Goal: Task Accomplishment & Management: Complete application form

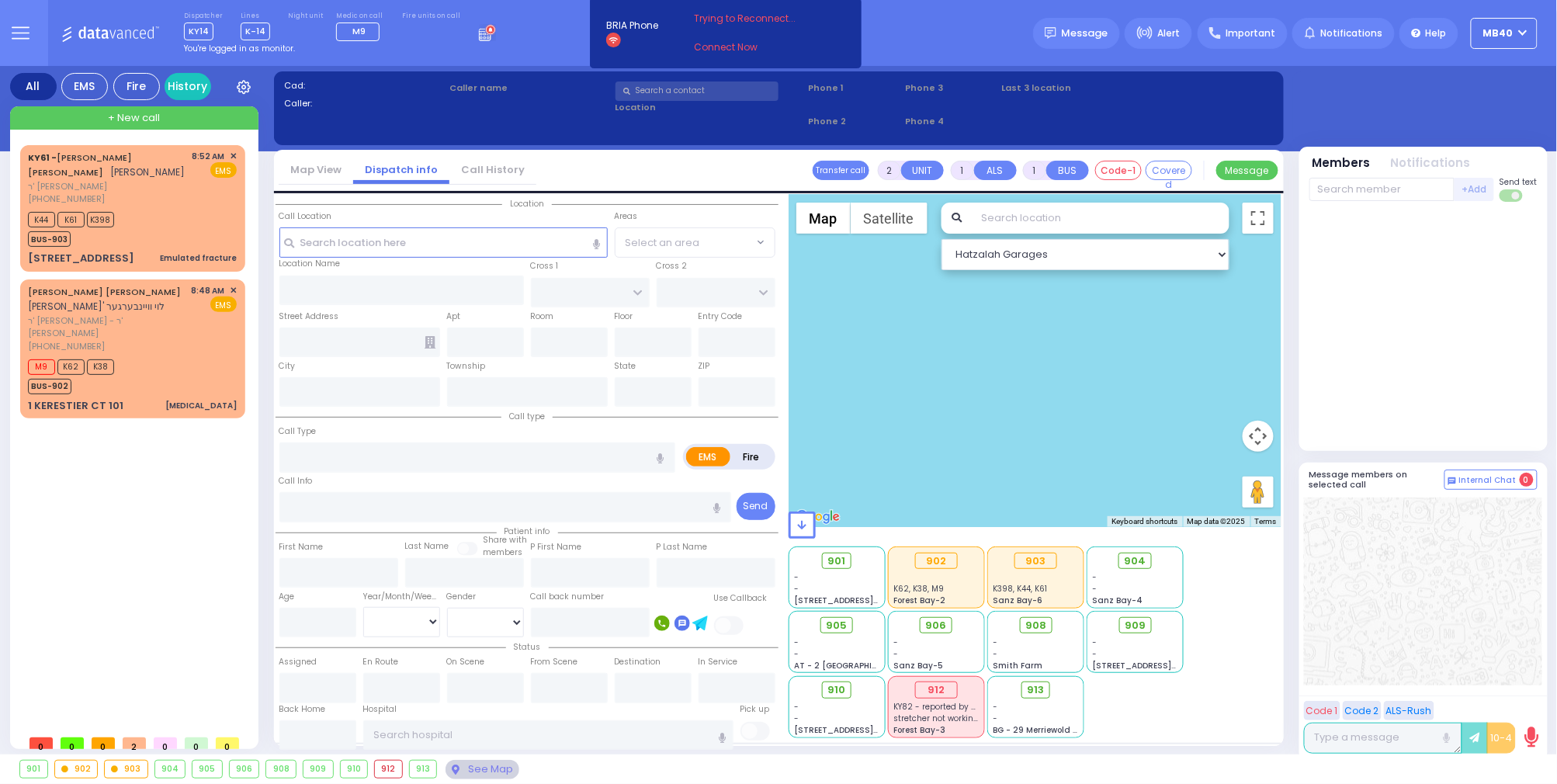
click at [479, 38] on icon at bounding box center [488, 33] width 17 height 17
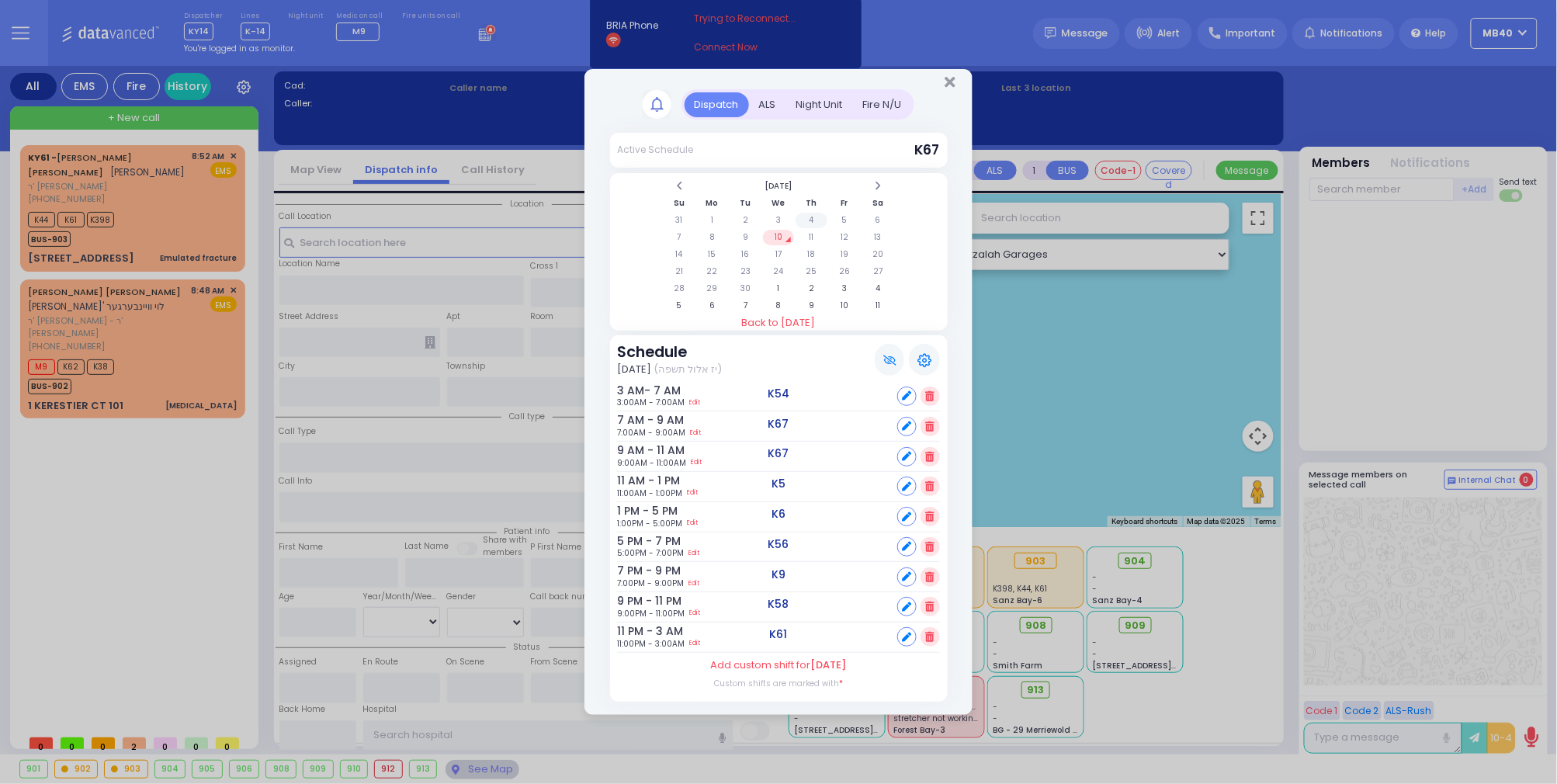
click at [808, 212] on td "4" at bounding box center [811, 220] width 31 height 16
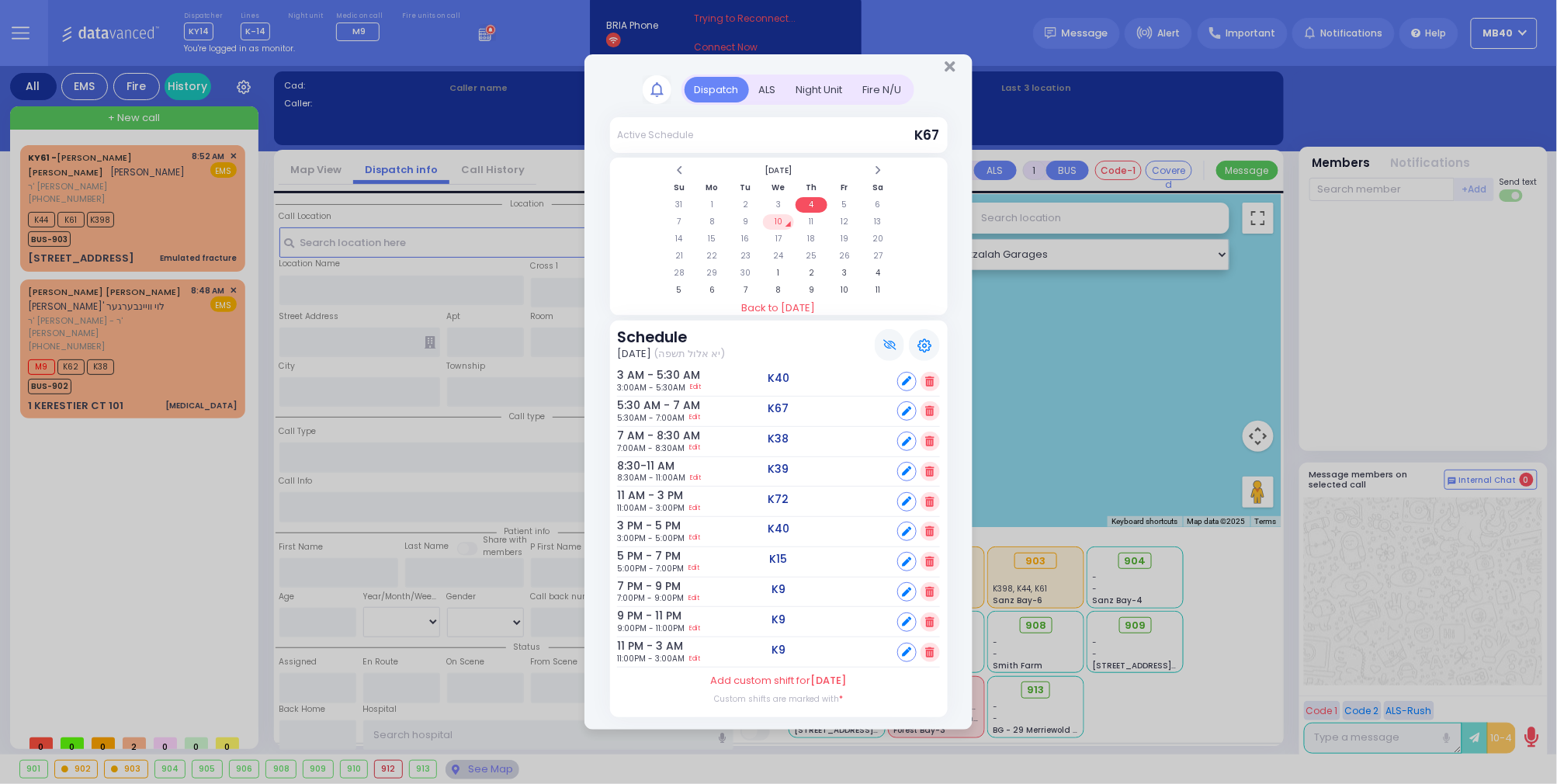
click at [763, 86] on div "ALS" at bounding box center [768, 89] width 38 height 25
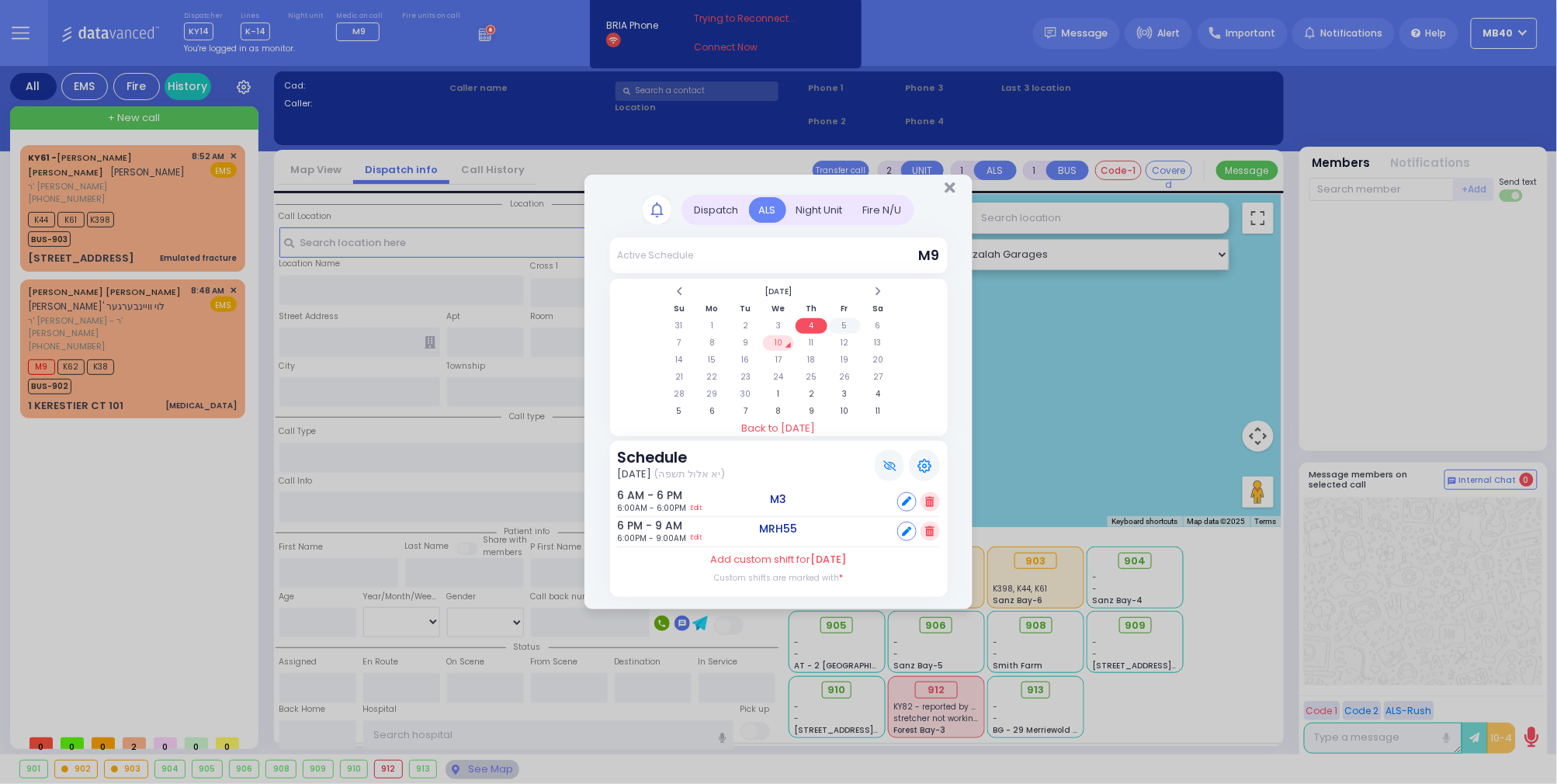
click at [843, 318] on td "5" at bounding box center [845, 326] width 31 height 16
click at [680, 287] on span at bounding box center [678, 291] width 8 height 11
click at [813, 389] on td "28" at bounding box center [811, 394] width 31 height 16
click at [846, 389] on td "29" at bounding box center [845, 394] width 31 height 16
click at [876, 386] on td "30" at bounding box center [878, 394] width 31 height 16
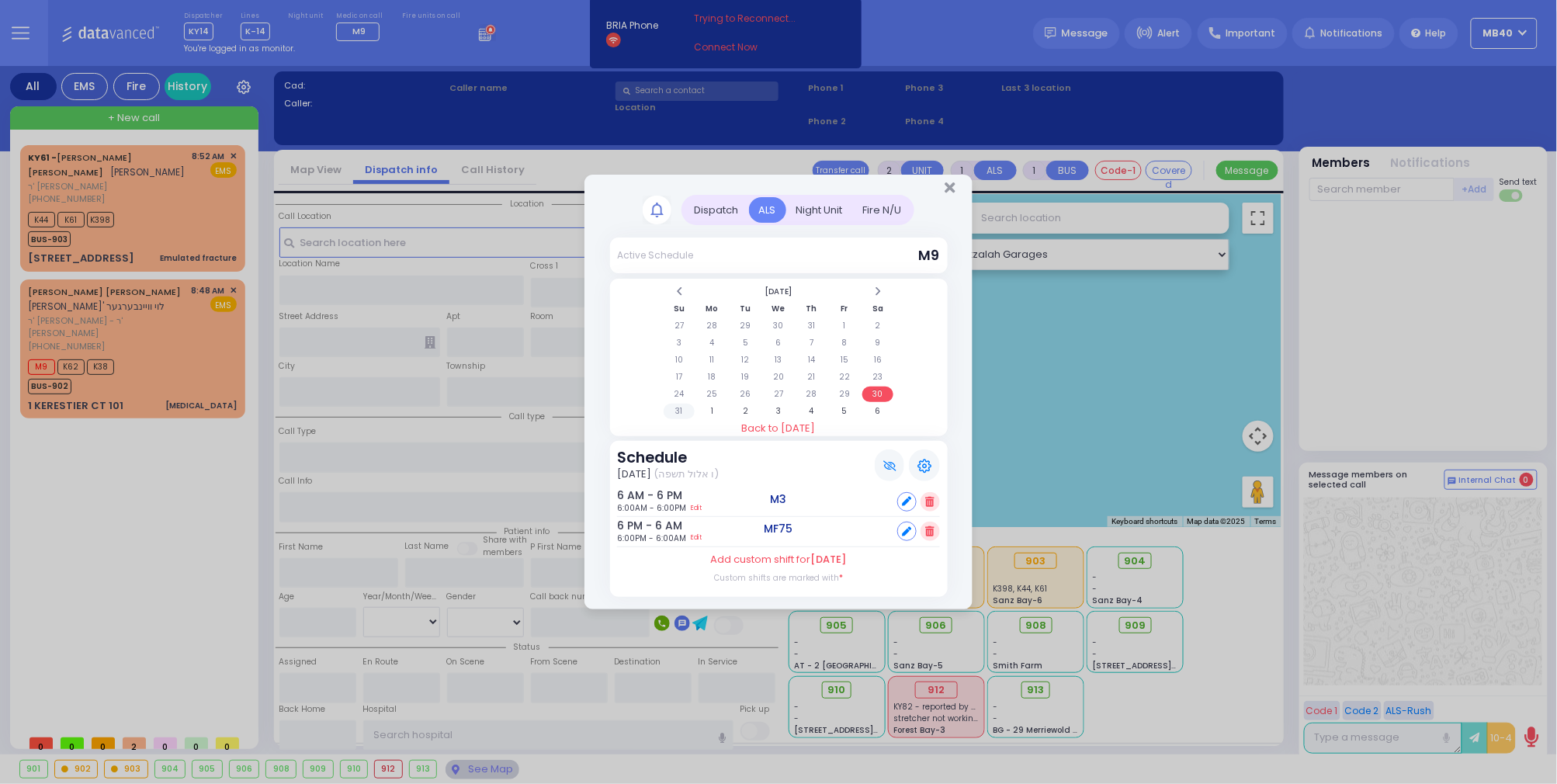
click at [675, 406] on td "31" at bounding box center [679, 412] width 31 height 16
click at [877, 390] on td "30" at bounding box center [878, 394] width 31 height 16
click at [928, 528] on icon at bounding box center [930, 531] width 9 height 10
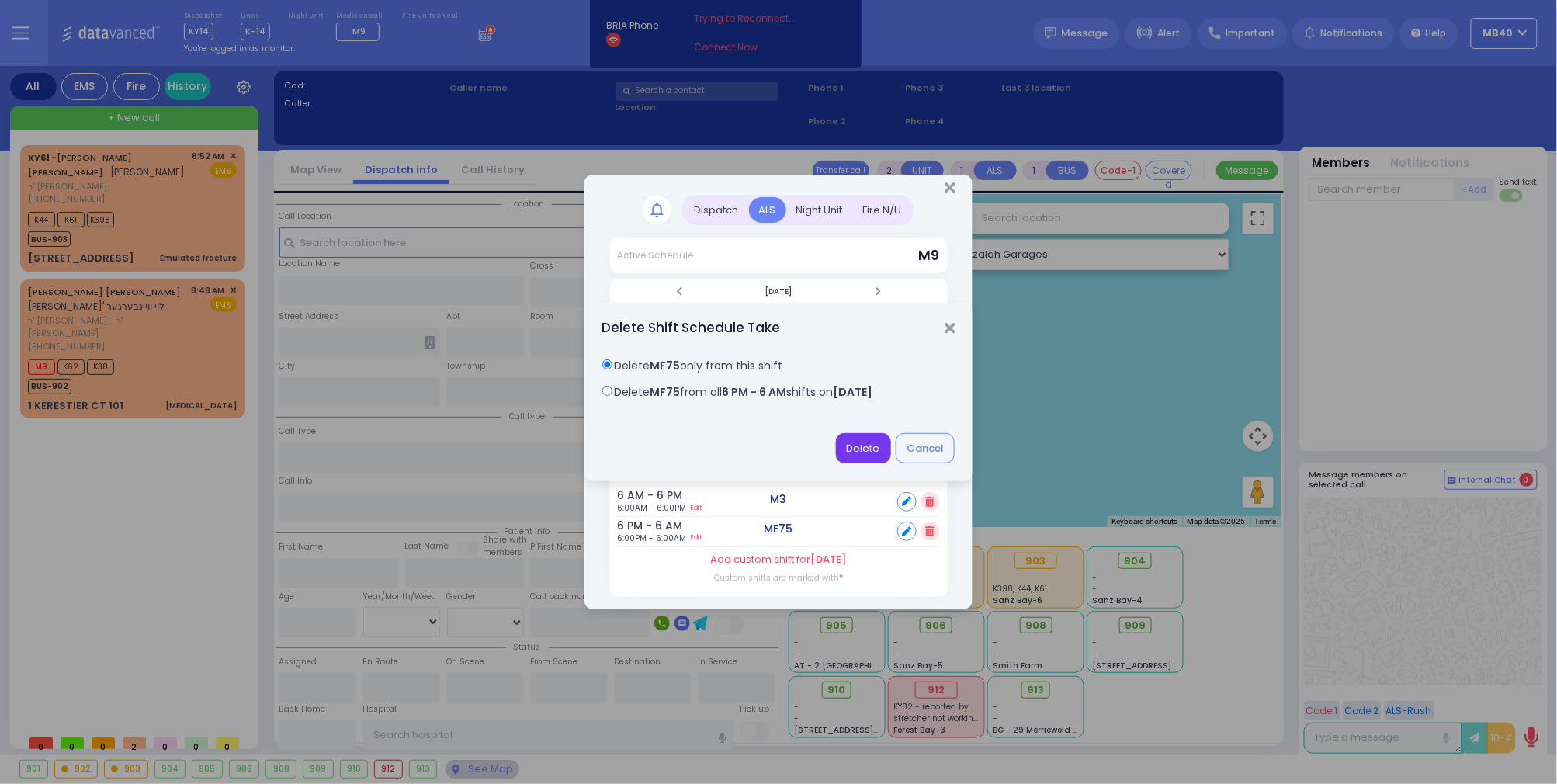
click at [857, 451] on button "Delete" at bounding box center [863, 448] width 55 height 30
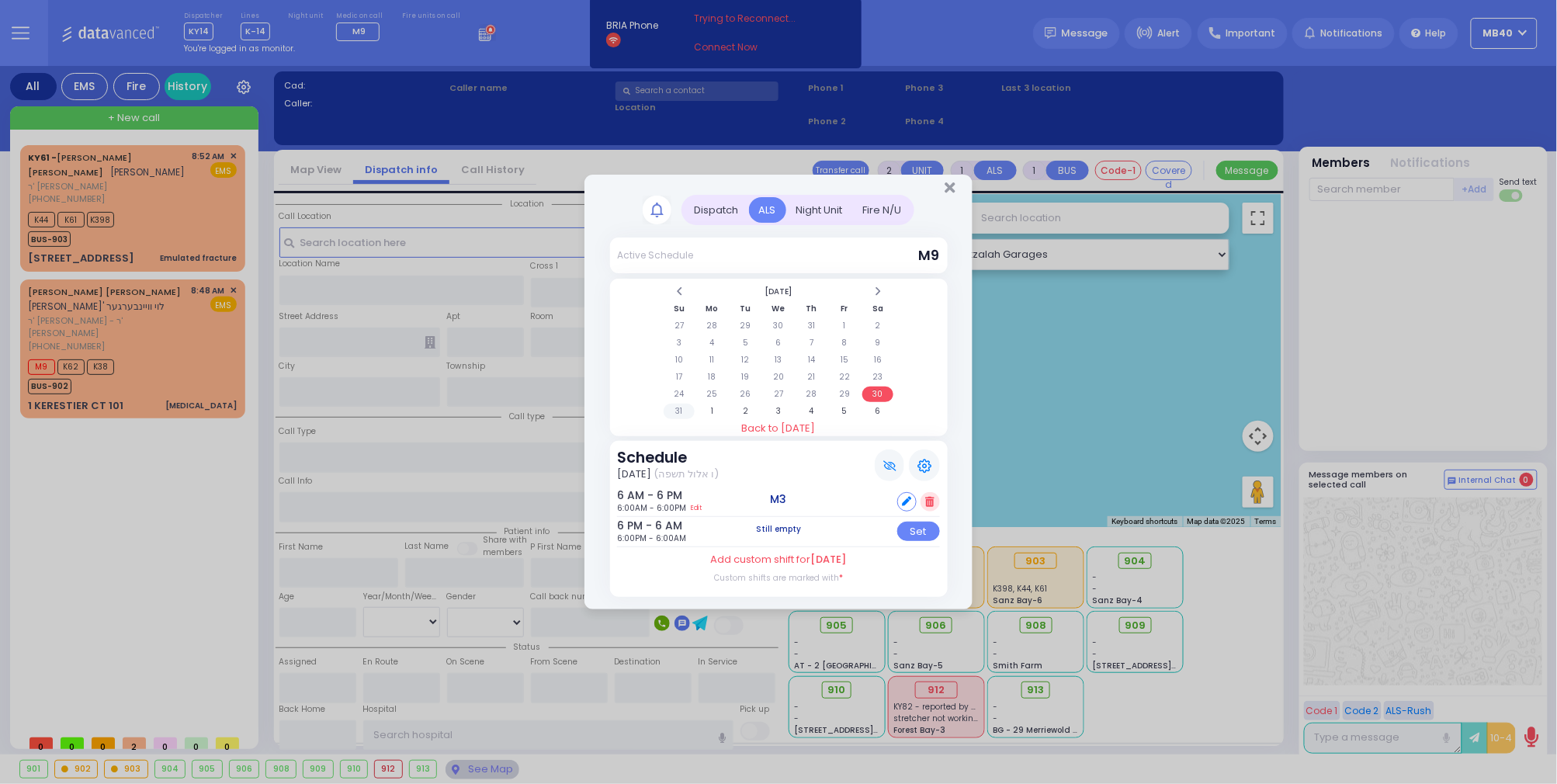
click at [673, 405] on td "31" at bounding box center [679, 412] width 31 height 16
click at [907, 531] on icon at bounding box center [906, 531] width 10 height 10
select select
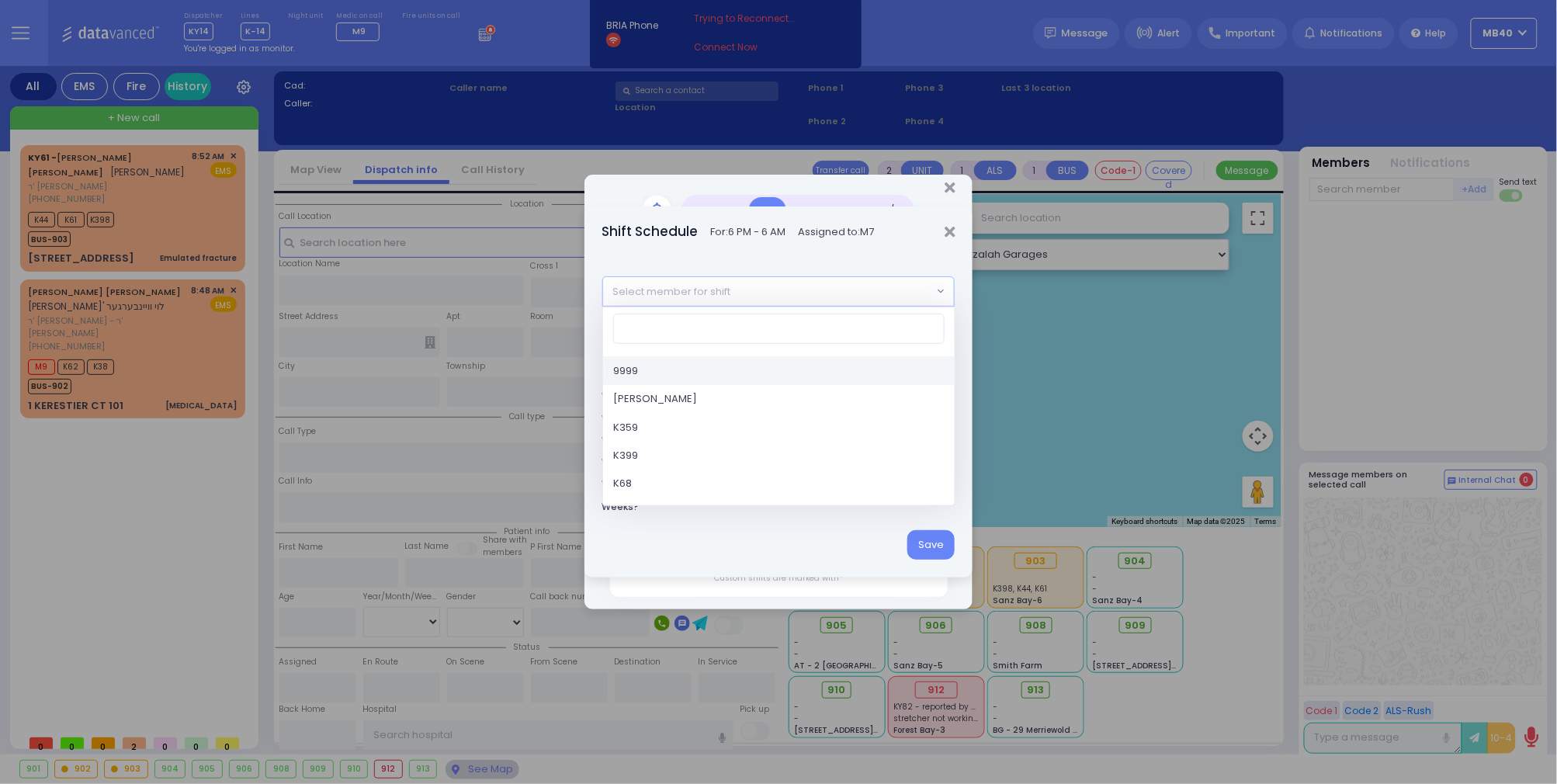
click at [791, 289] on span "Select member for shift" at bounding box center [768, 291] width 330 height 28
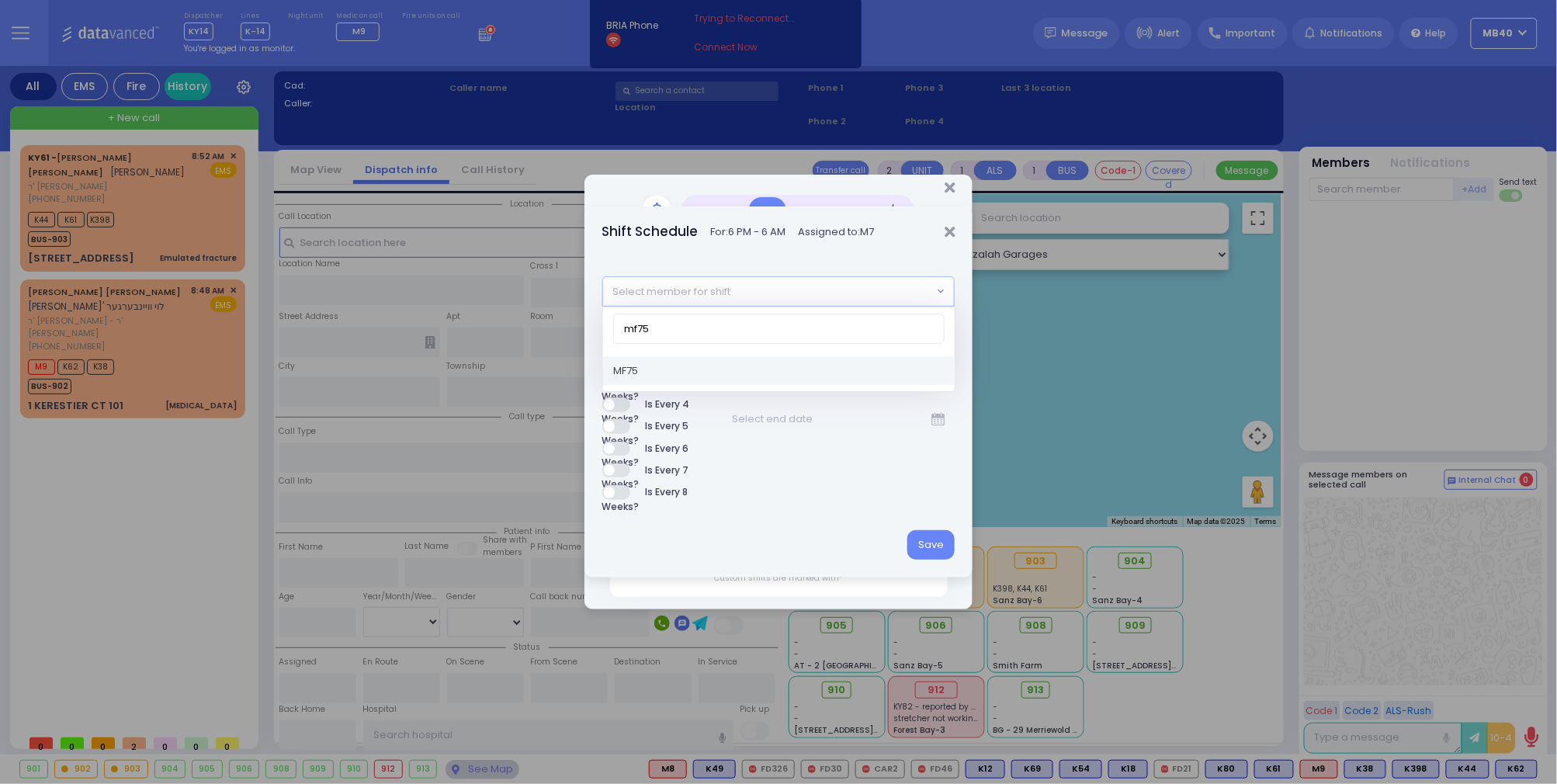
type input "mf75"
select select "e03f60ac-6dc1-4fbf-9ea1-f27f6f00afaf"
click at [922, 542] on button "Save" at bounding box center [931, 545] width 47 height 30
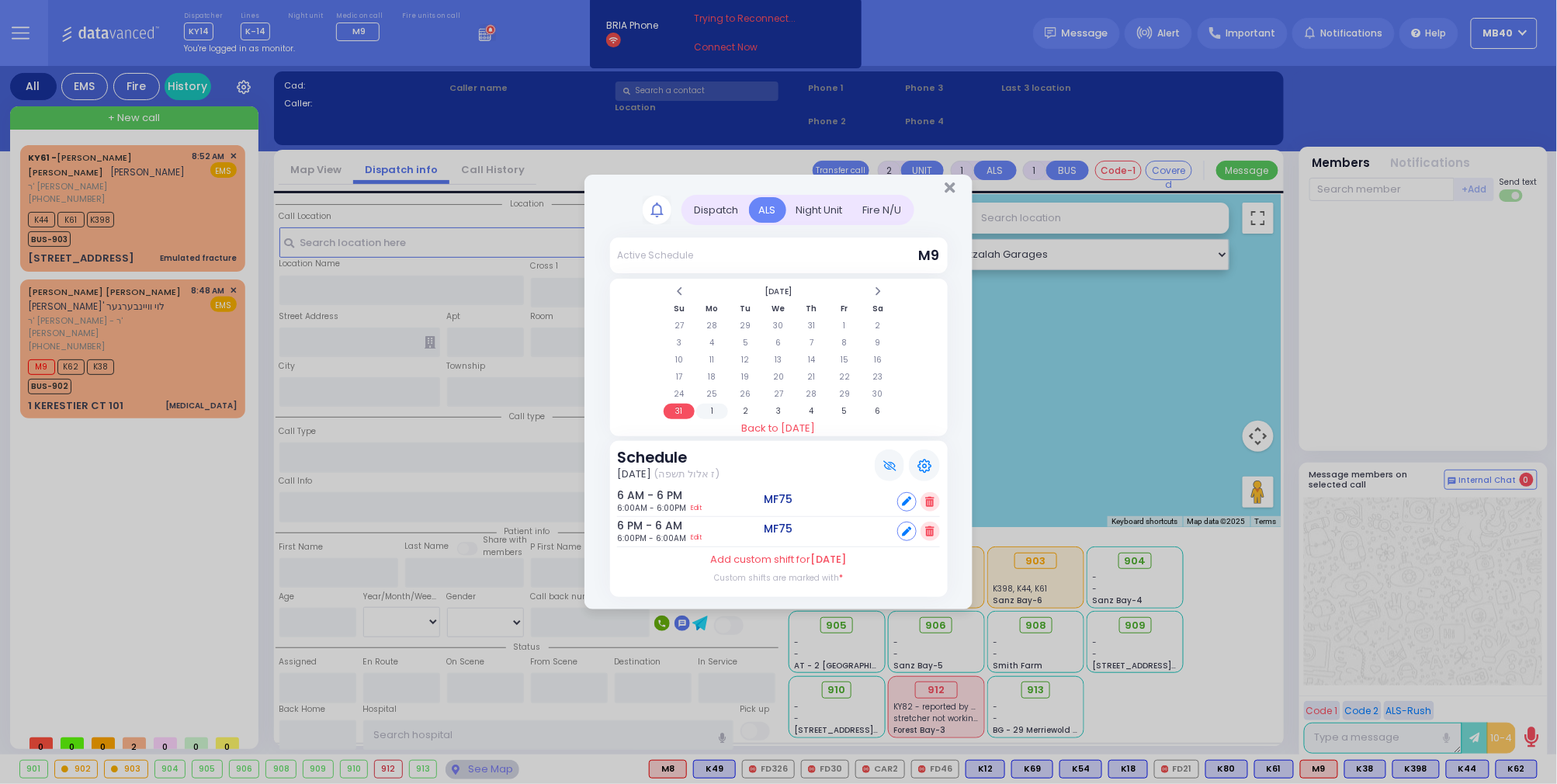
click at [711, 406] on td "1" at bounding box center [712, 412] width 31 height 16
click at [745, 321] on td "2" at bounding box center [745, 326] width 31 height 16
click at [774, 321] on td "3" at bounding box center [779, 326] width 31 height 16
click at [813, 318] on td "4" at bounding box center [811, 326] width 31 height 16
click at [779, 318] on td "3" at bounding box center [779, 326] width 31 height 16
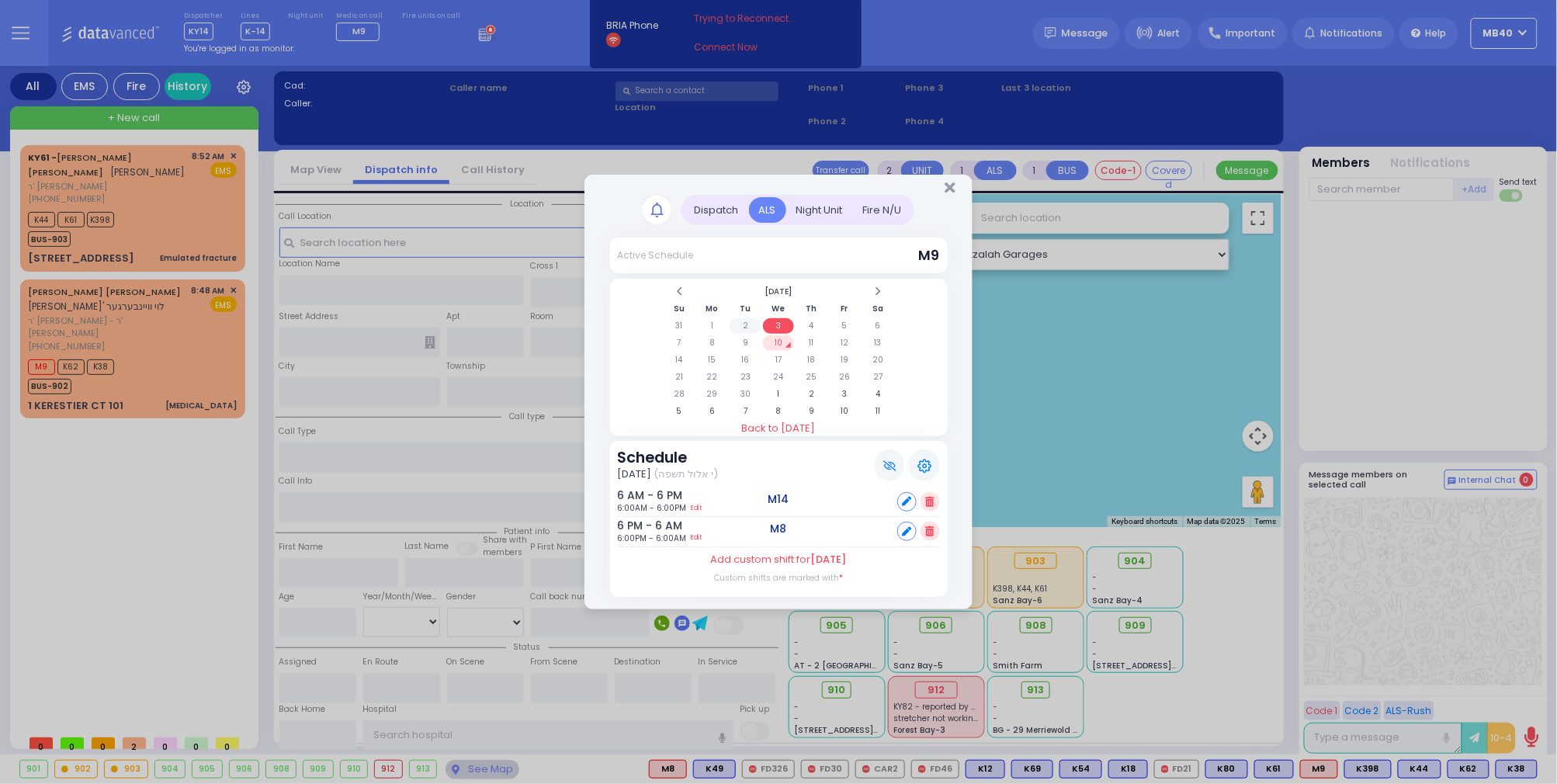
click at [743, 320] on td "2" at bounding box center [745, 326] width 31 height 16
click at [746, 323] on td "2" at bounding box center [745, 326] width 31 height 16
click at [777, 320] on td "3" at bounding box center [779, 326] width 31 height 16
click at [737, 324] on td "2" at bounding box center [745, 326] width 31 height 16
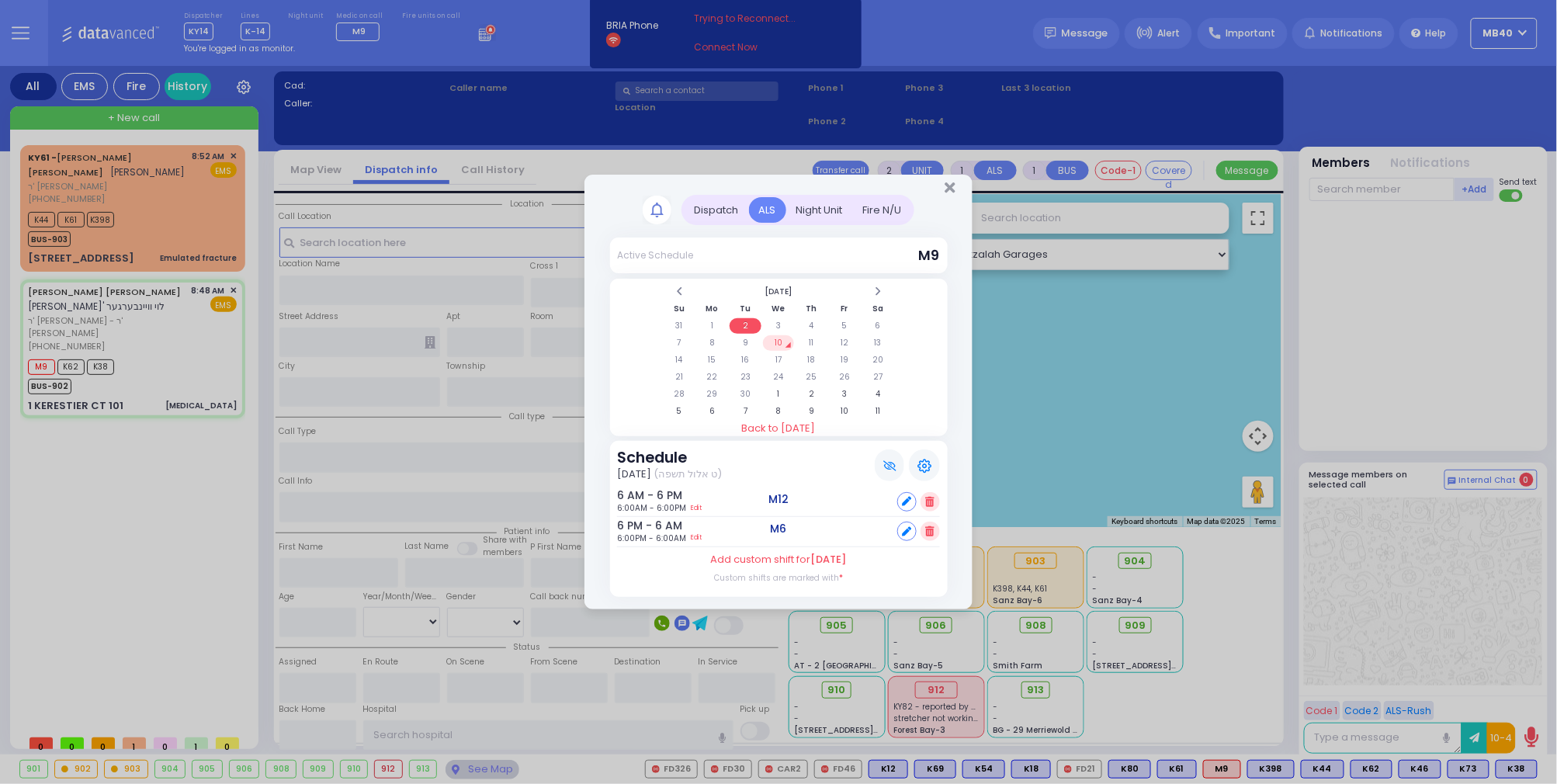
select select
type input "[MEDICAL_DATA]"
radio input "true"
type input "[PERSON_NAME] L."
type input "WEINBERGER"
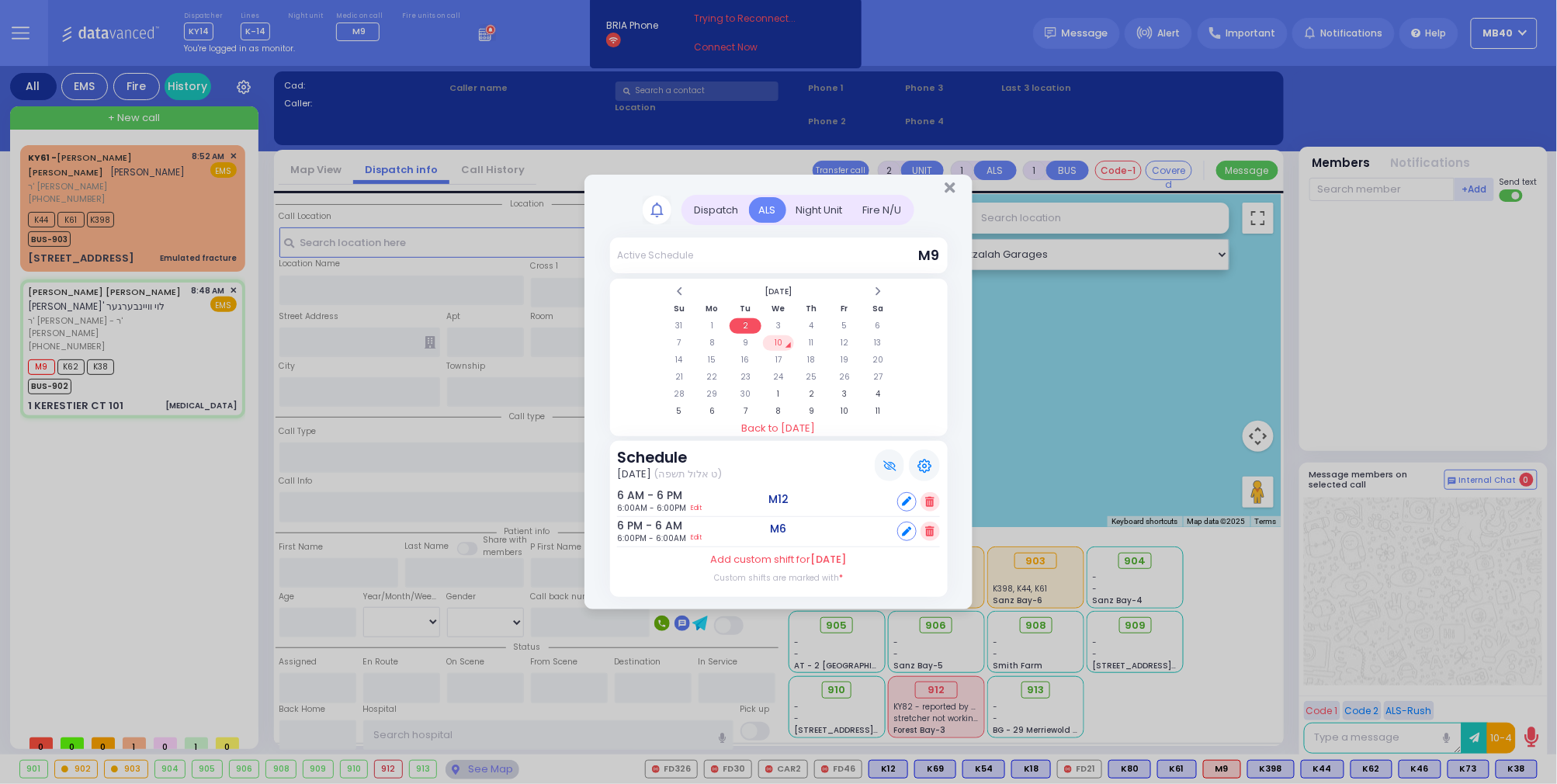
type input "20"
select select "Month"
type input "08:48"
type input "08:54"
type input "09:08"
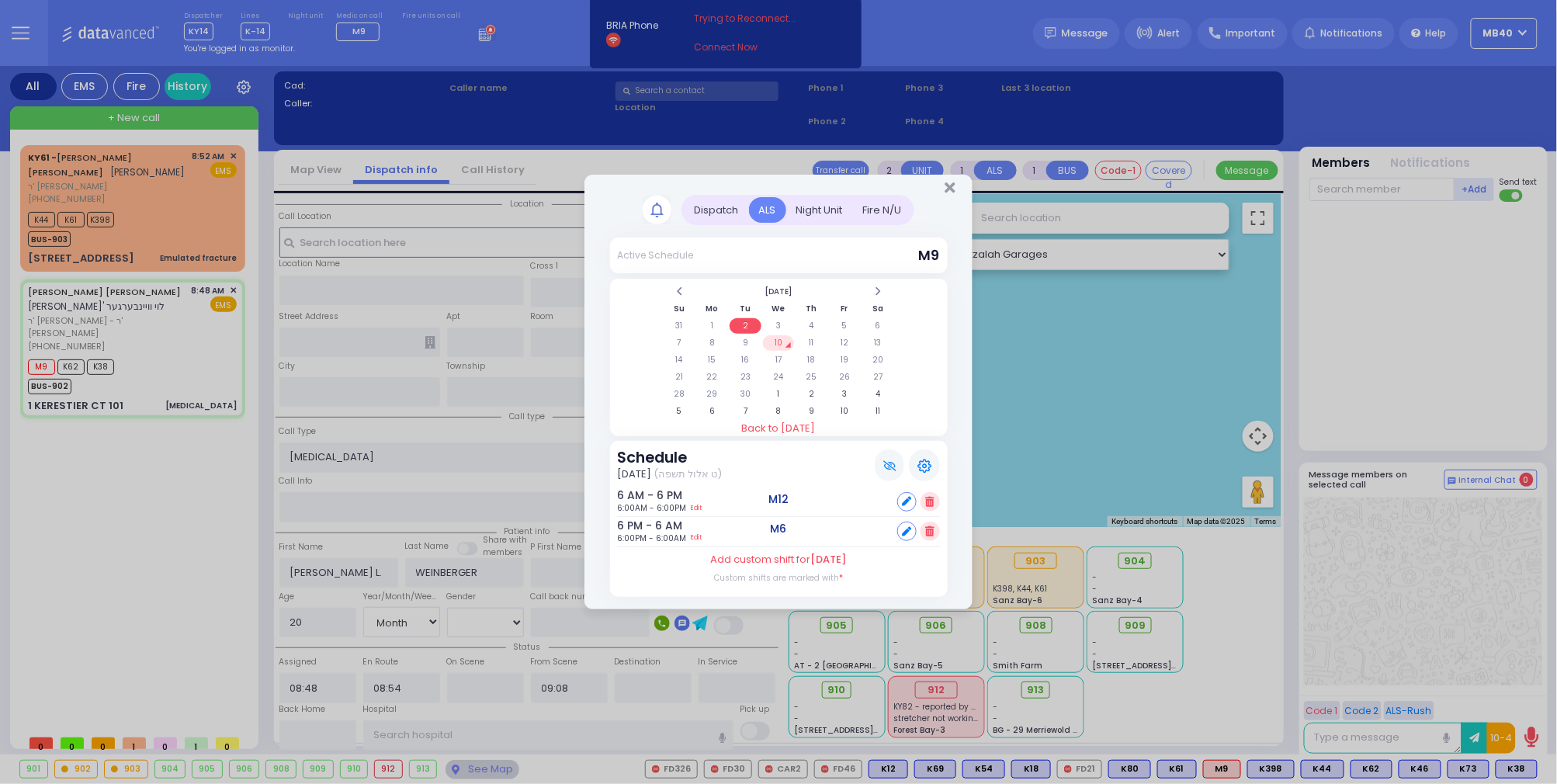
select select "Hatzalah Garages"
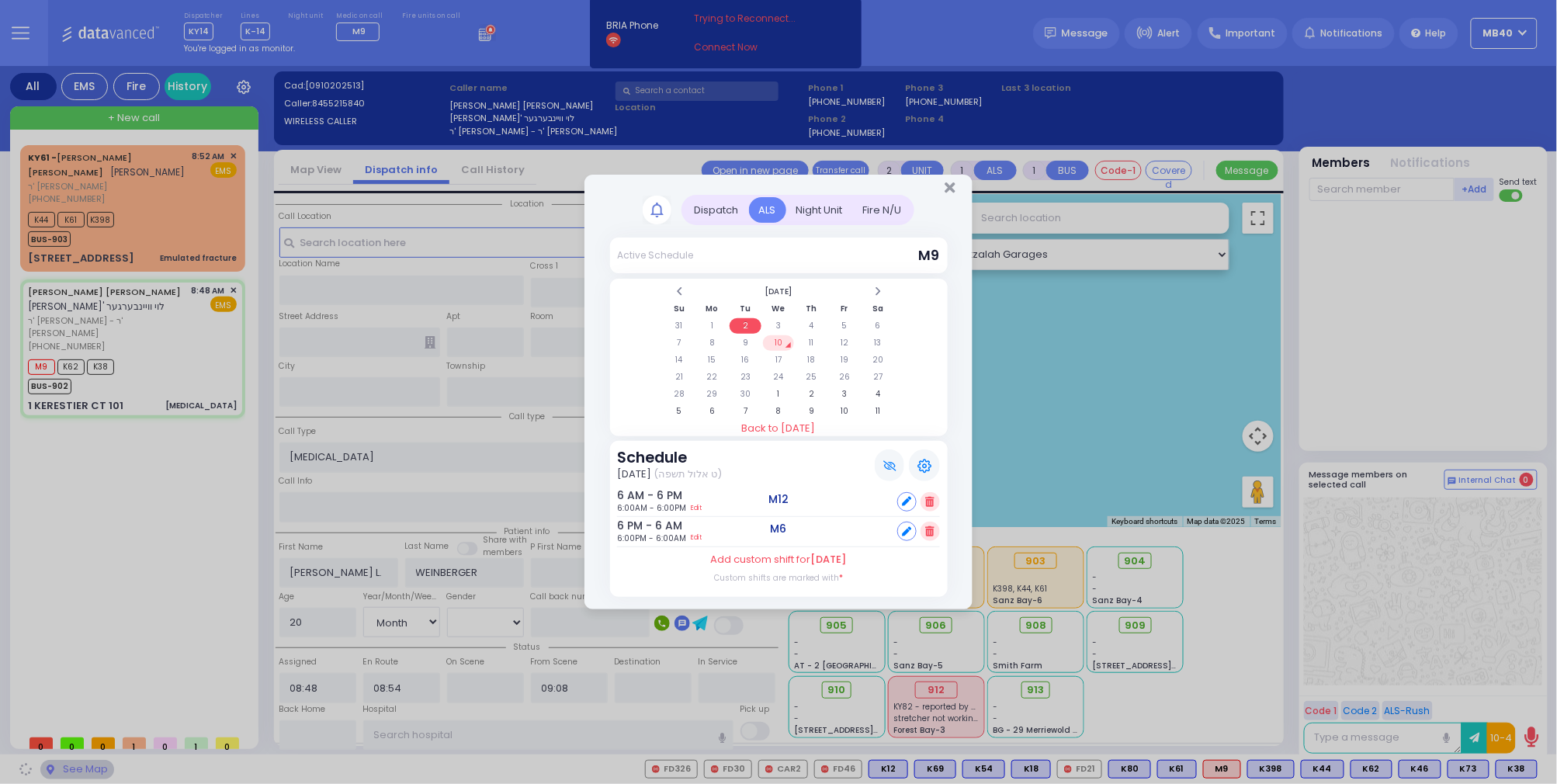
type input "KAHAN DR"
type input "GETZIL BERGER BLVD"
type input "1 KERESTIER CT"
type input "101"
type input "[PERSON_NAME]"
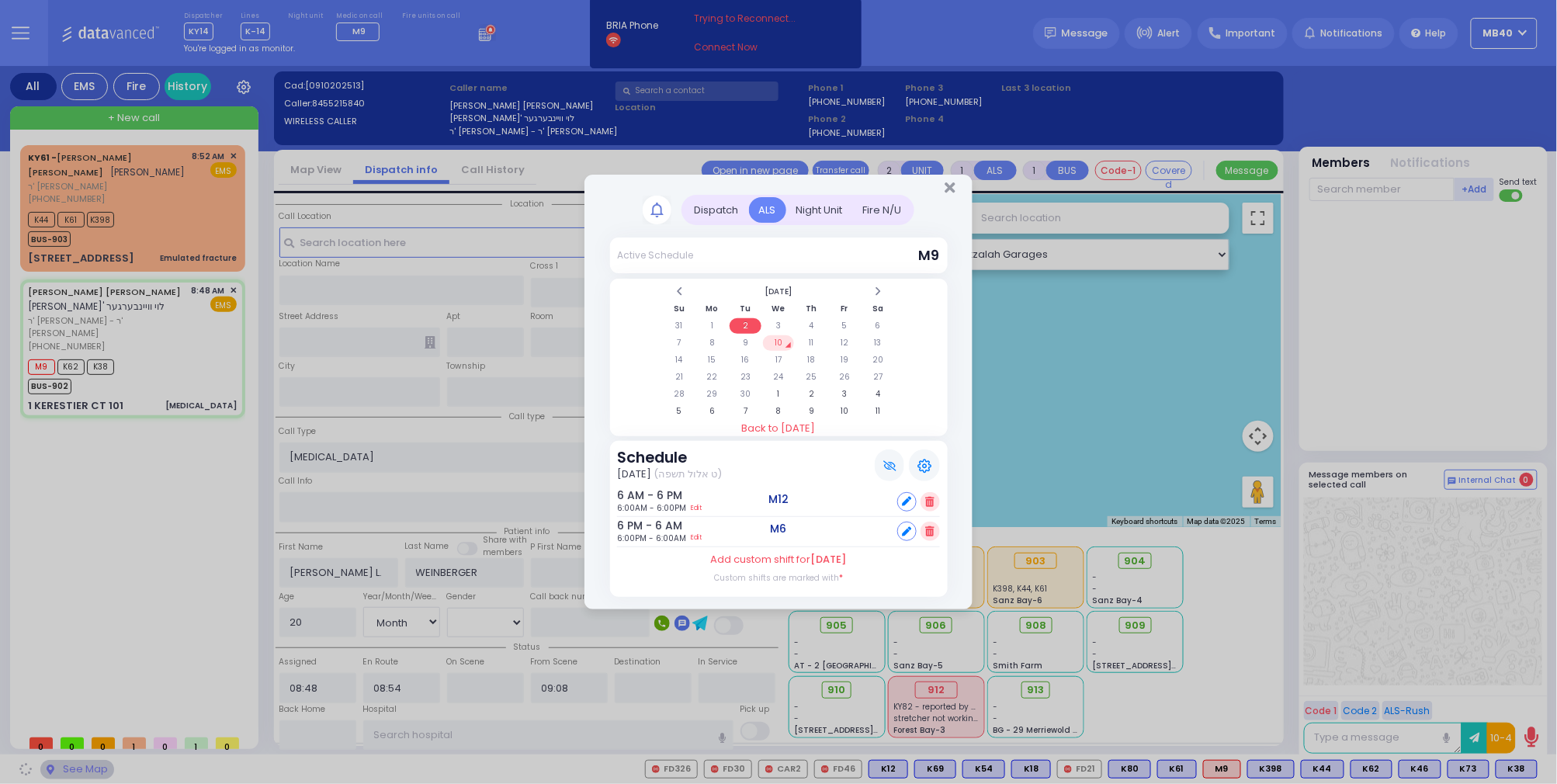
type input "[US_STATE]"
type input "10950"
select select "SECTION 4"
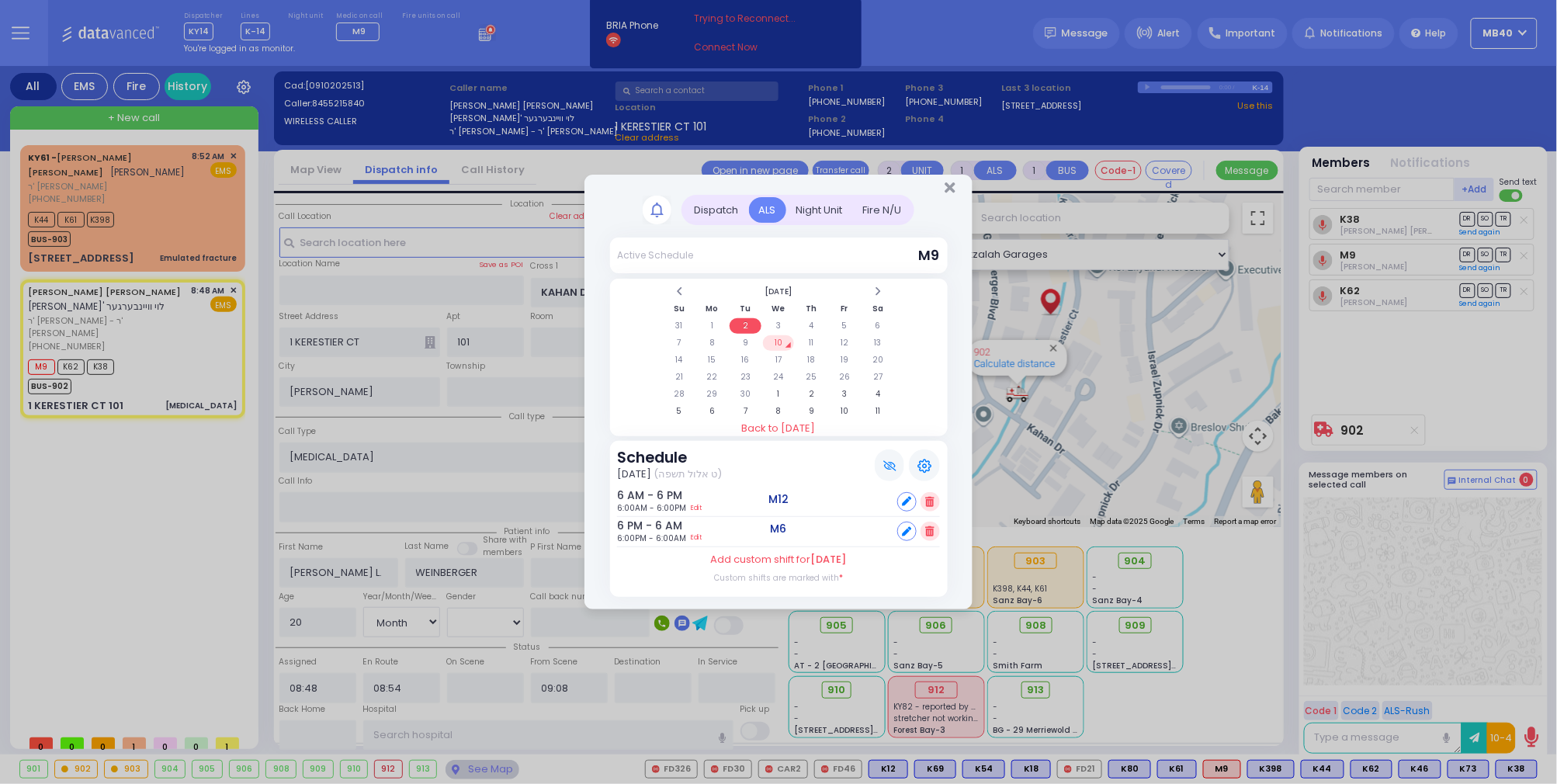
select select
radio input "true"
select select "Month"
select select "Hatzalah Garages"
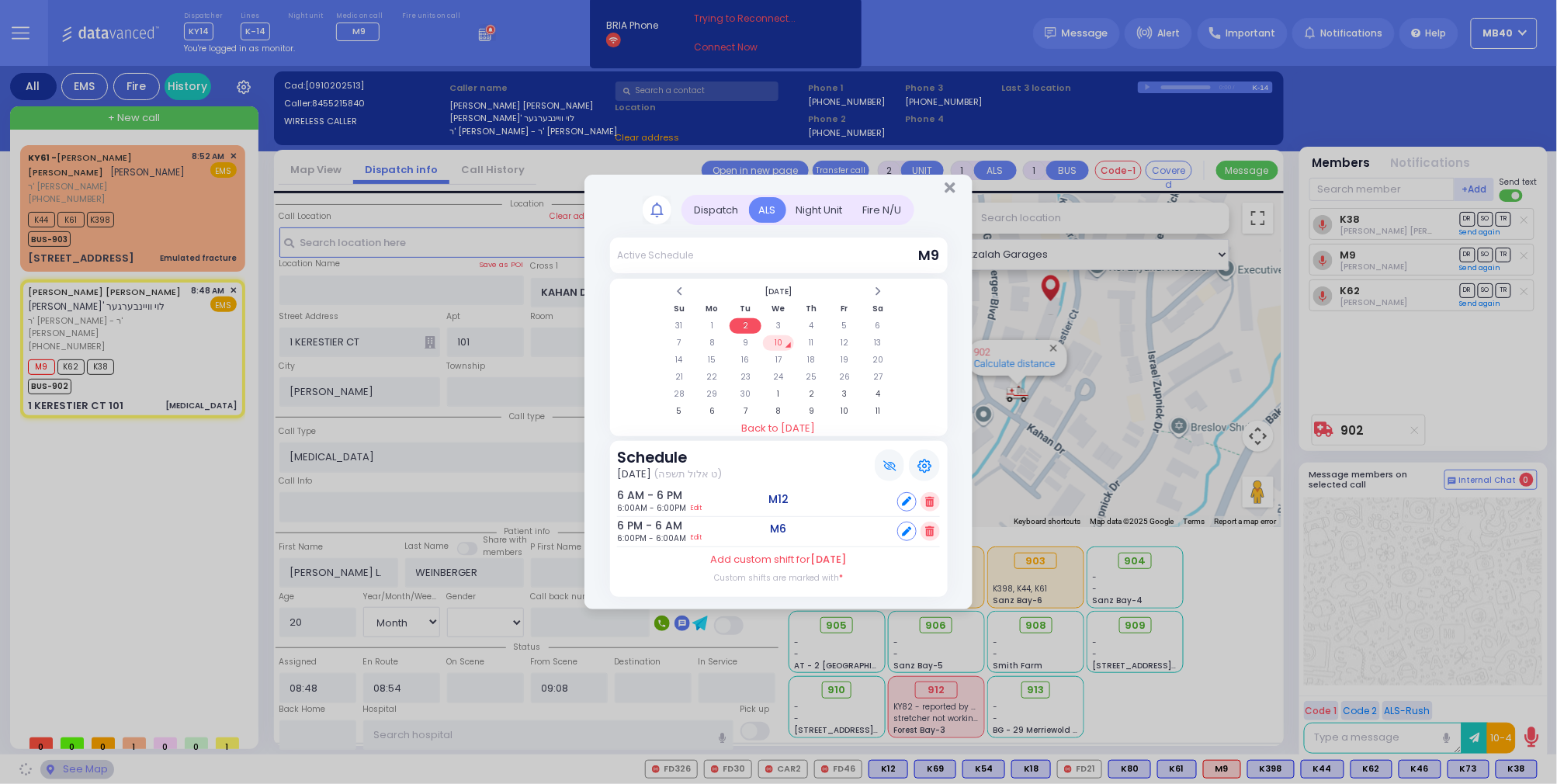
select select "SECTION 4"
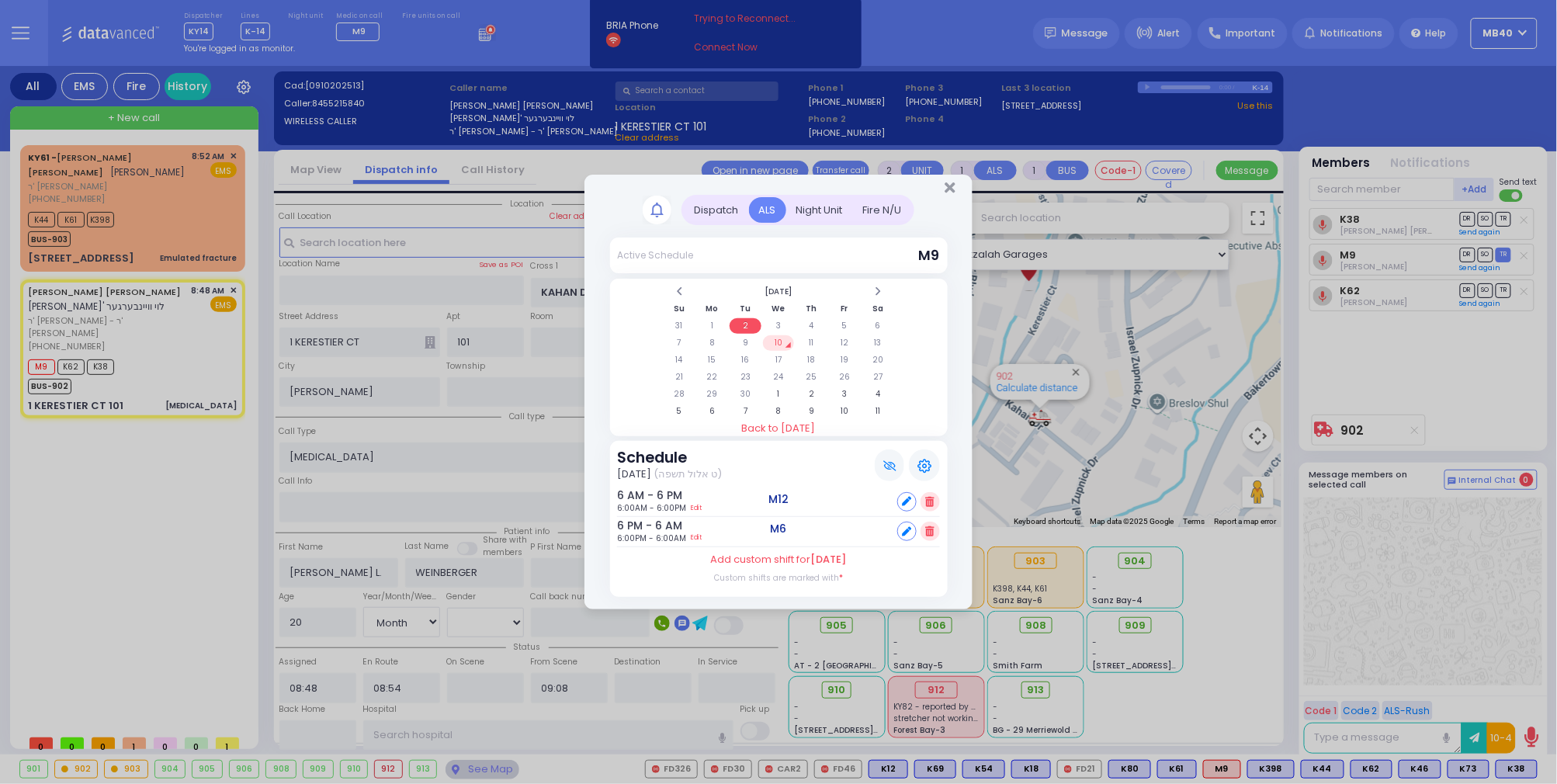
click at [726, 203] on div "Dispatch" at bounding box center [717, 209] width 65 height 25
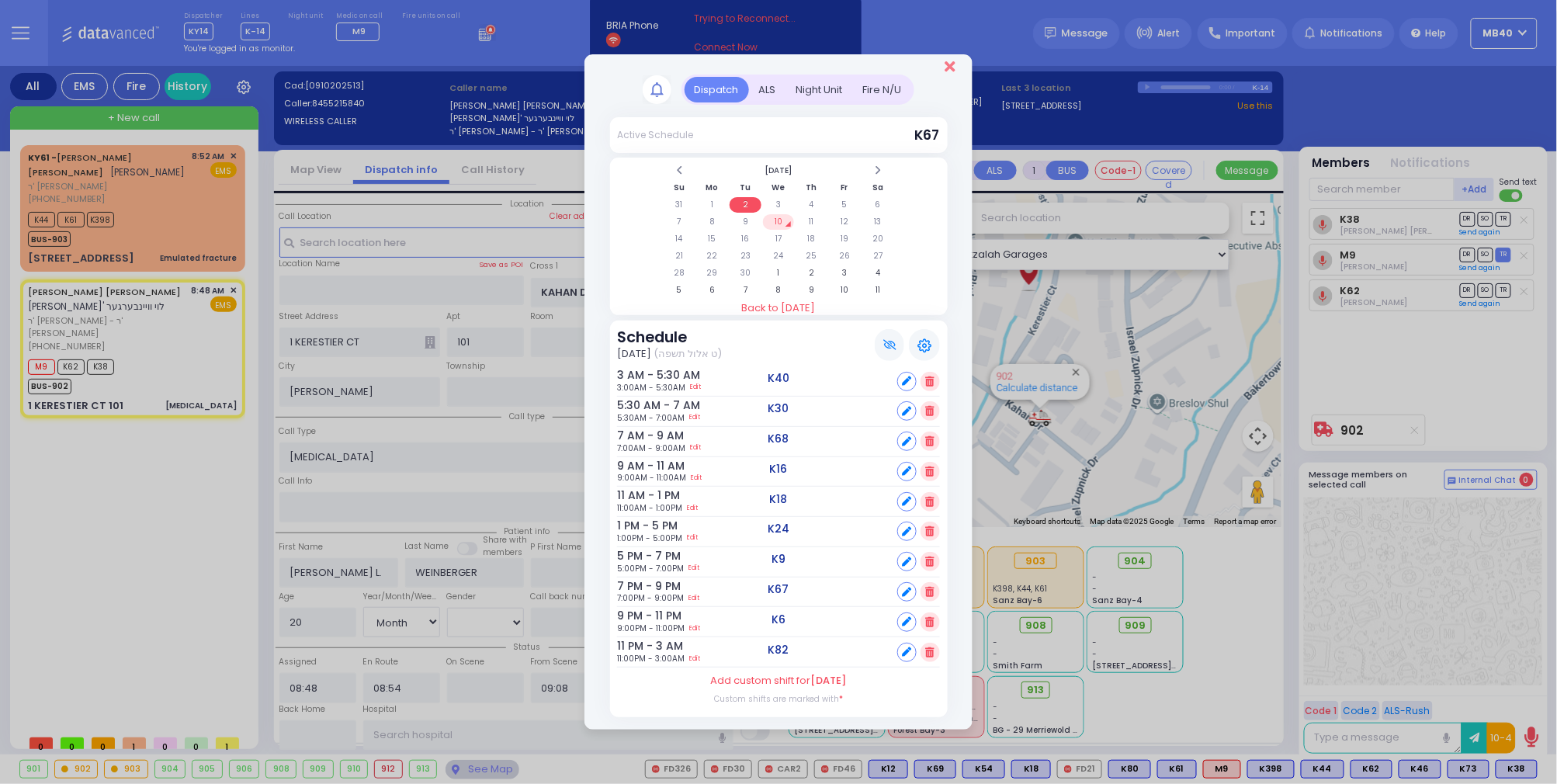
click at [949, 59] on icon "Close" at bounding box center [949, 66] width 10 height 16
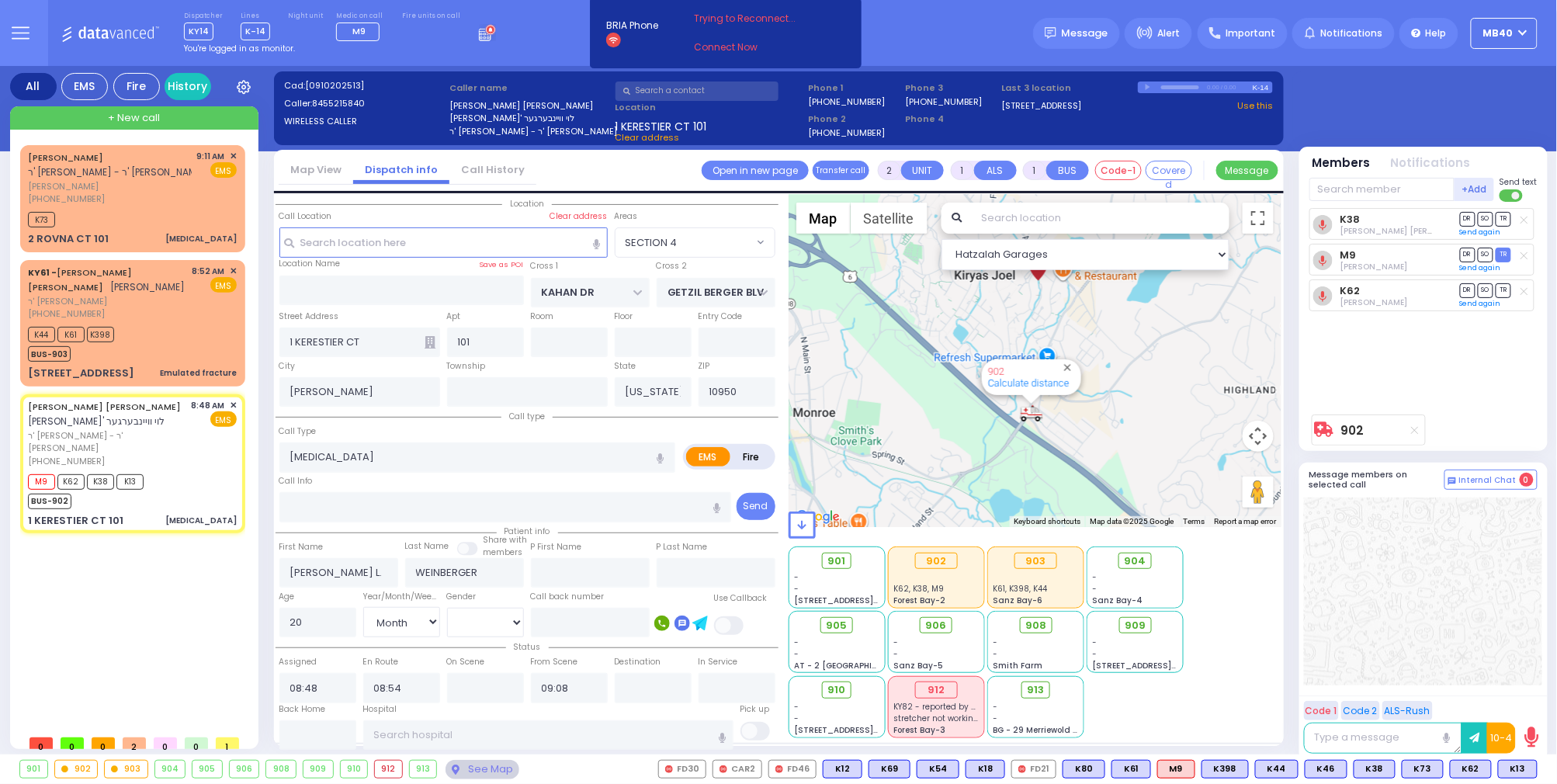
select select
radio input "true"
select select "Month"
select select "Hatzalah Garages"
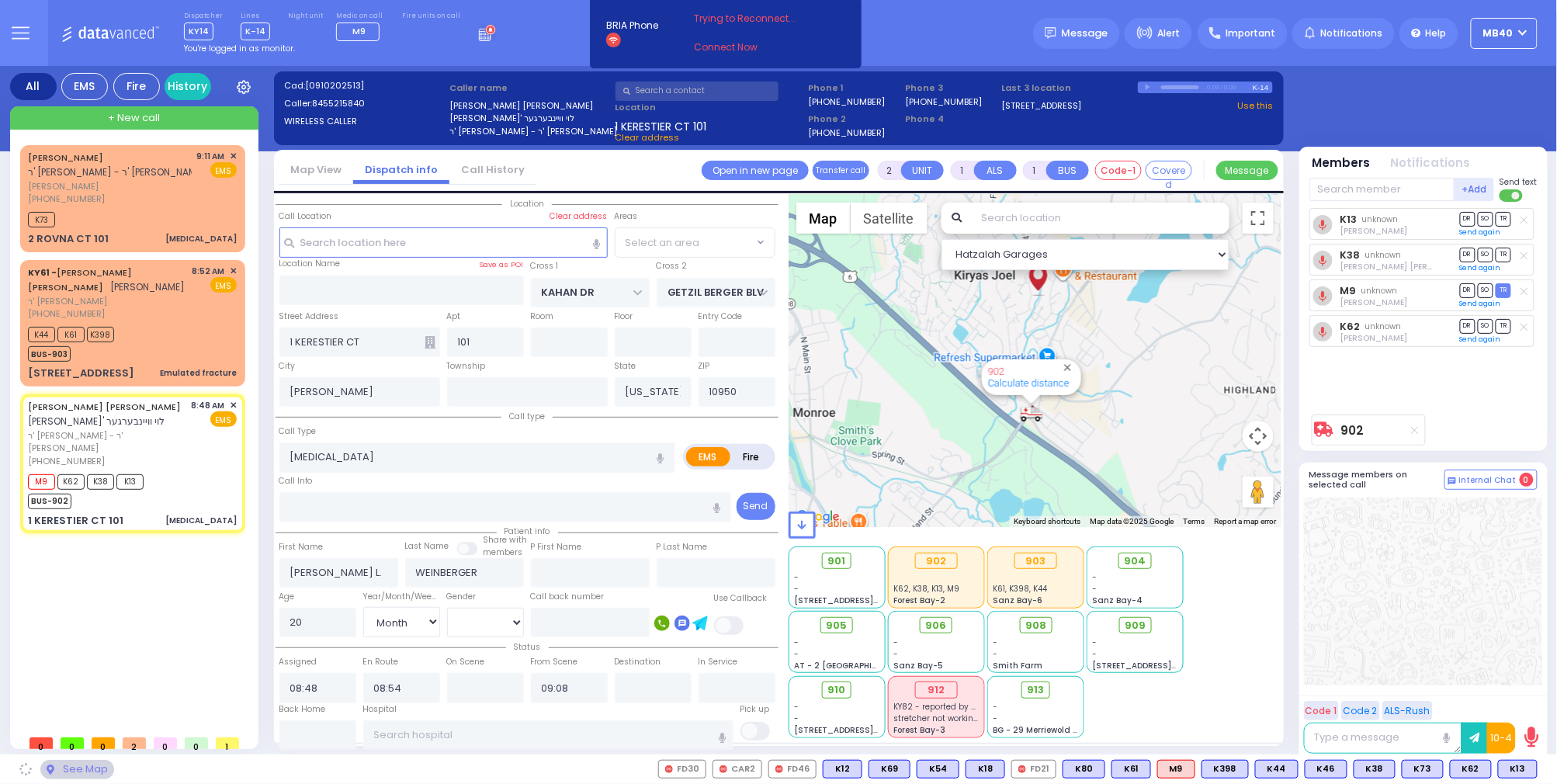
select select "SECTION 4"
type input "6"
select select
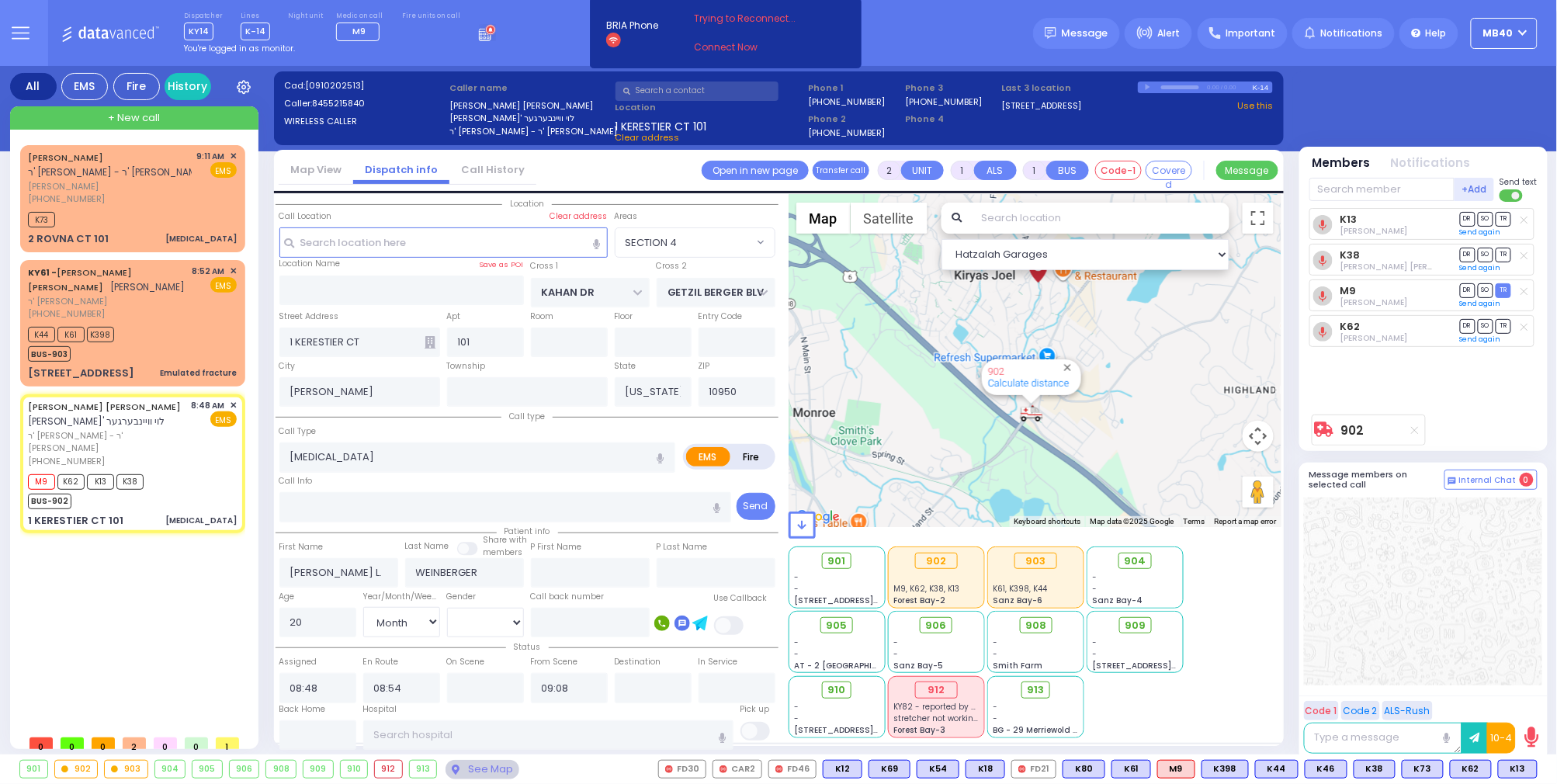
radio input "true"
type input "Unknown"
select select "Year"
select select "Hatzalah Garages"
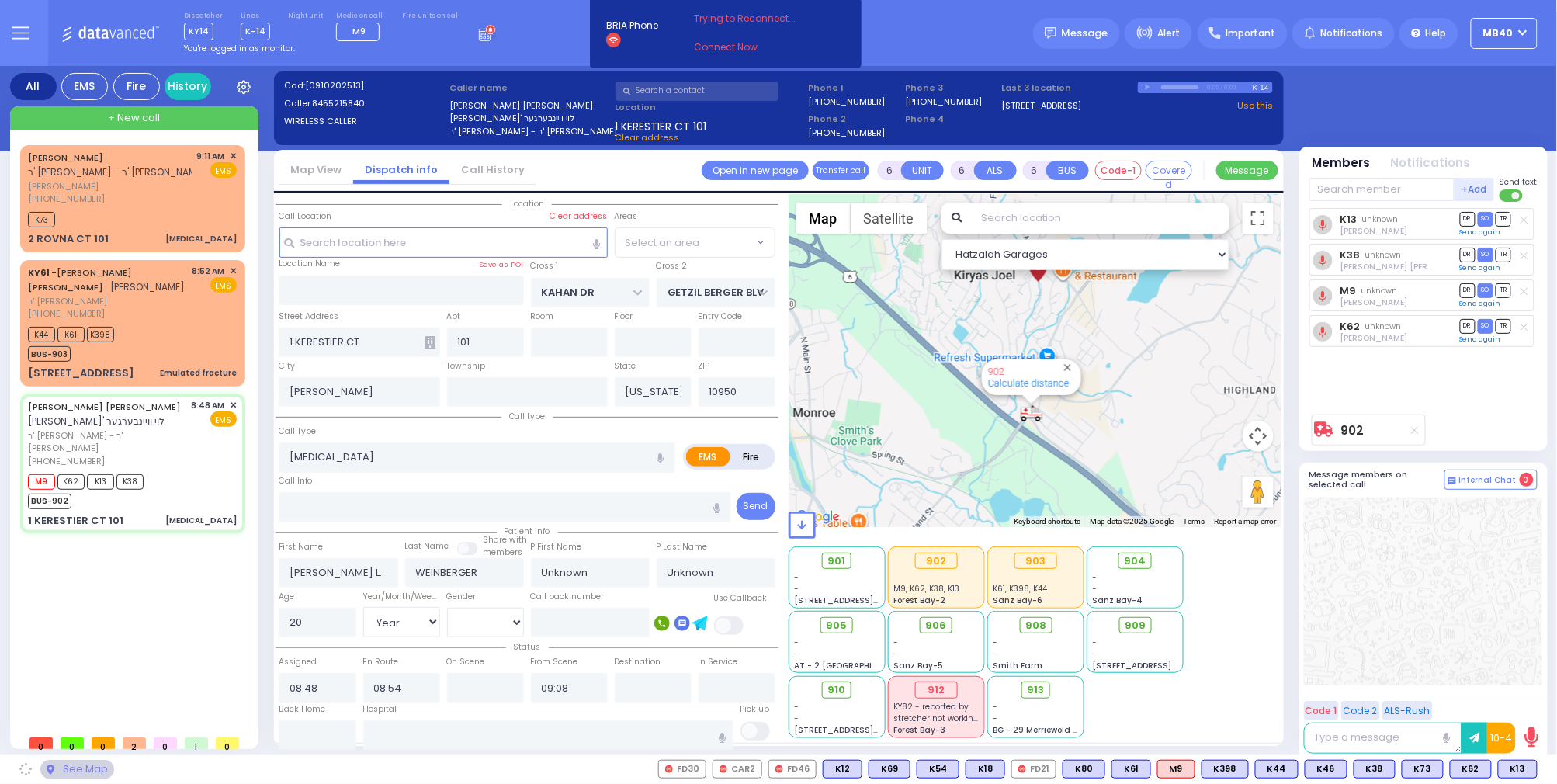
radio input "true"
select select "Year"
select select "SECTION 4"
select select "Hatzalah Garages"
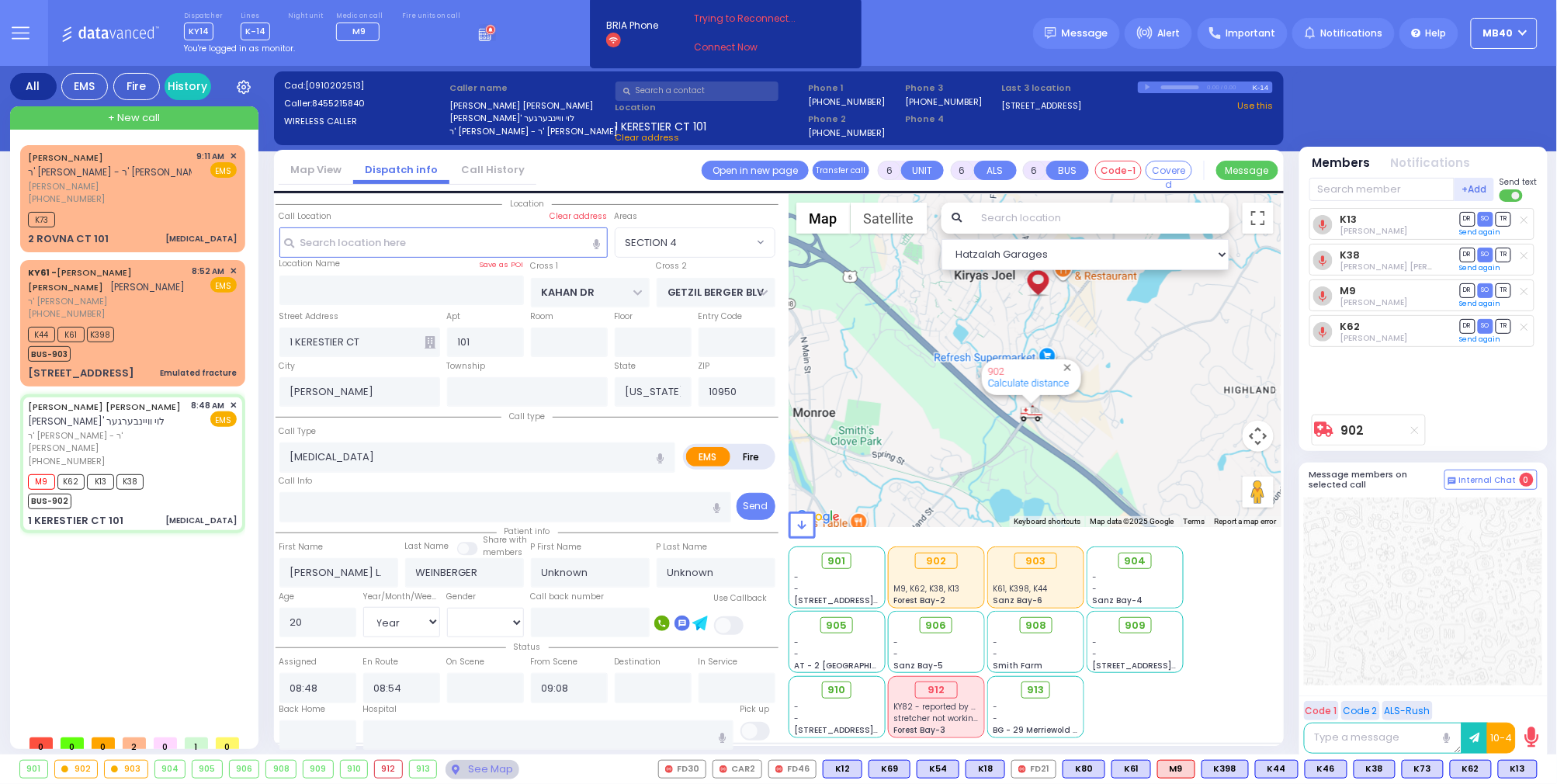
select select
radio input "true"
type input "Dovi"
type input "Weinberger"
type input "1"
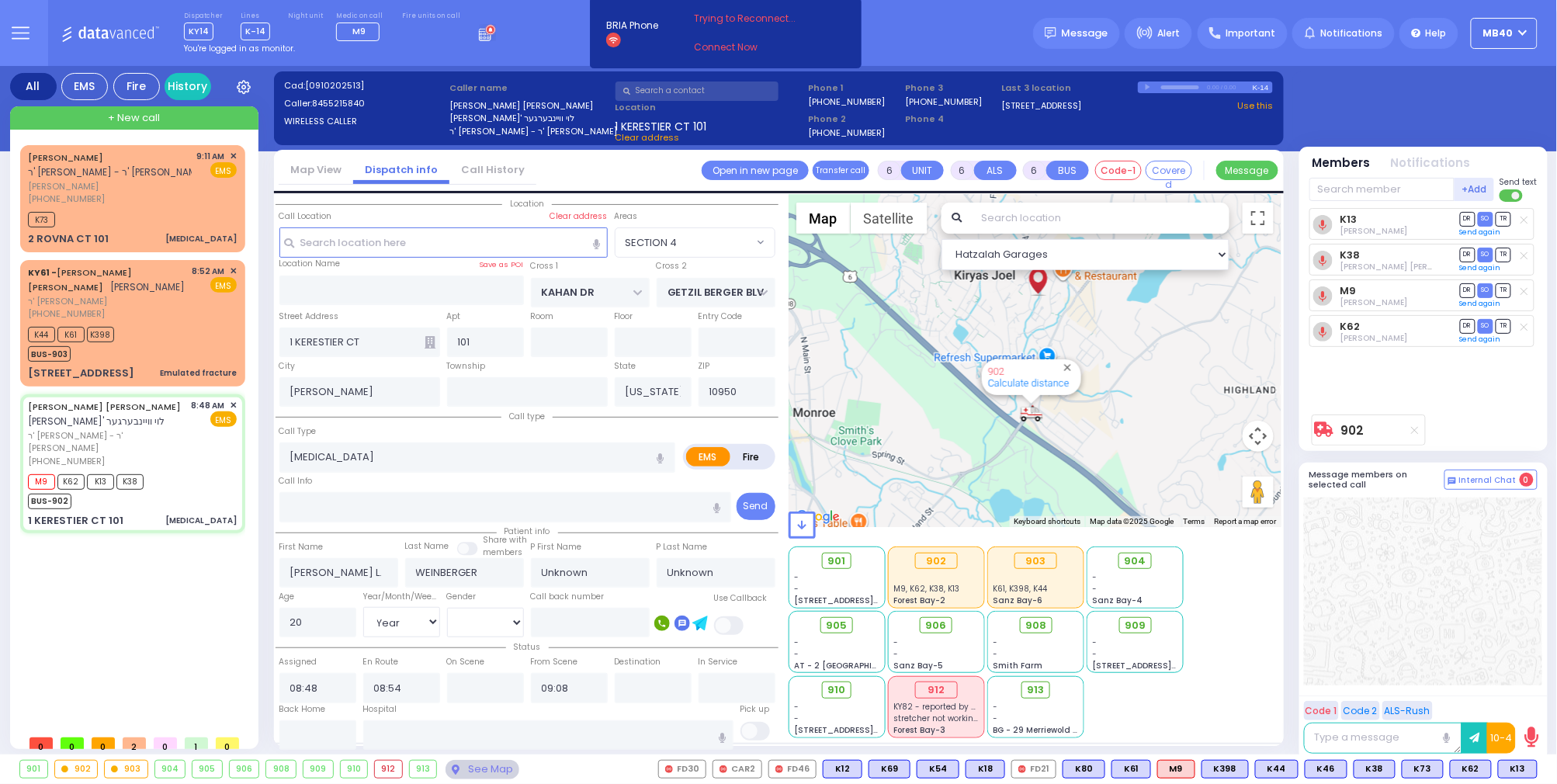
select select "Year"
select select "[DEMOGRAPHIC_DATA]"
select select "Hatzalah Garages"
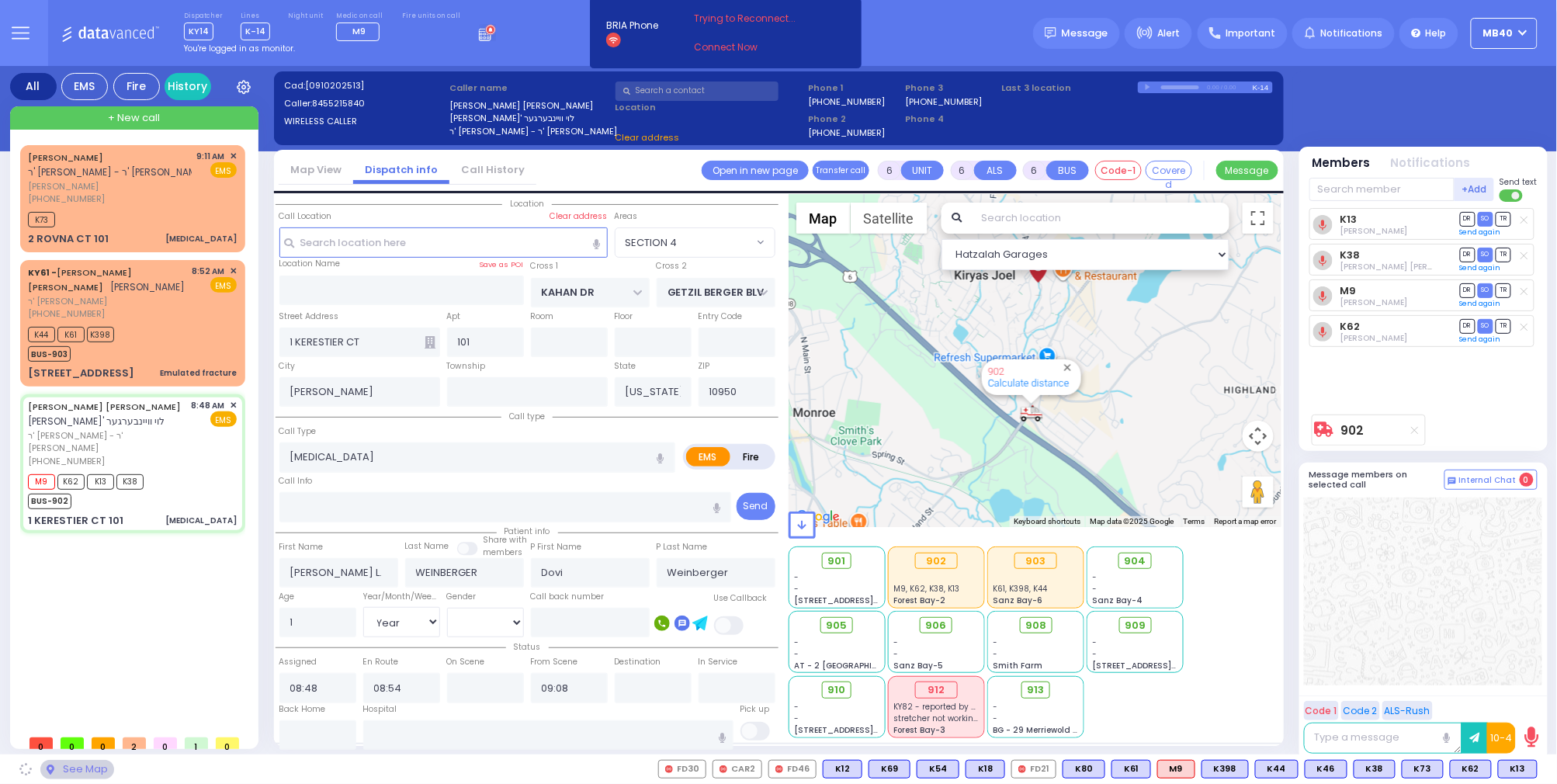
select select "SECTION 4"
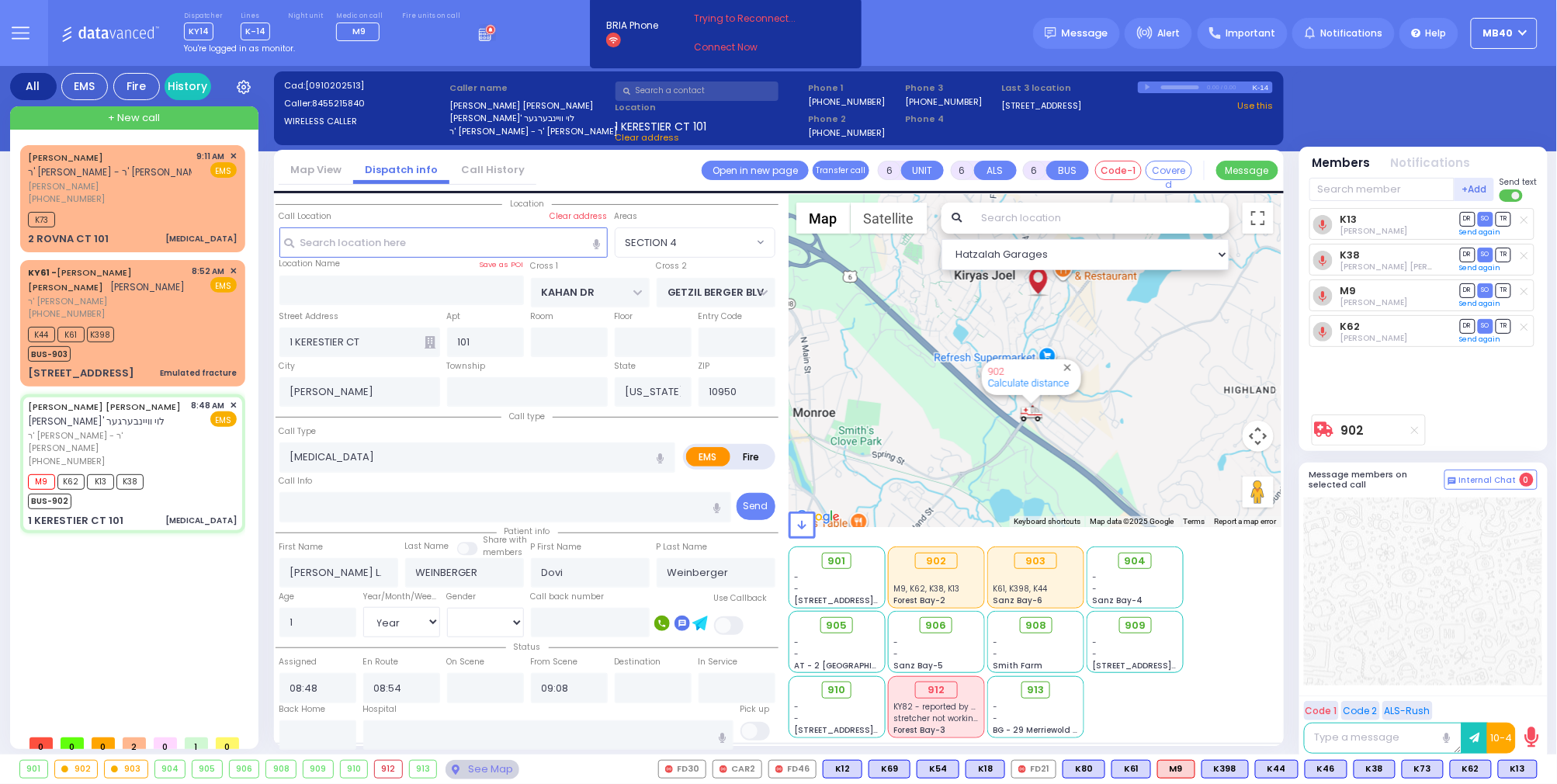
select select
radio input "true"
select select "Year"
select select "[DEMOGRAPHIC_DATA]"
select select "Hatzalah Garages"
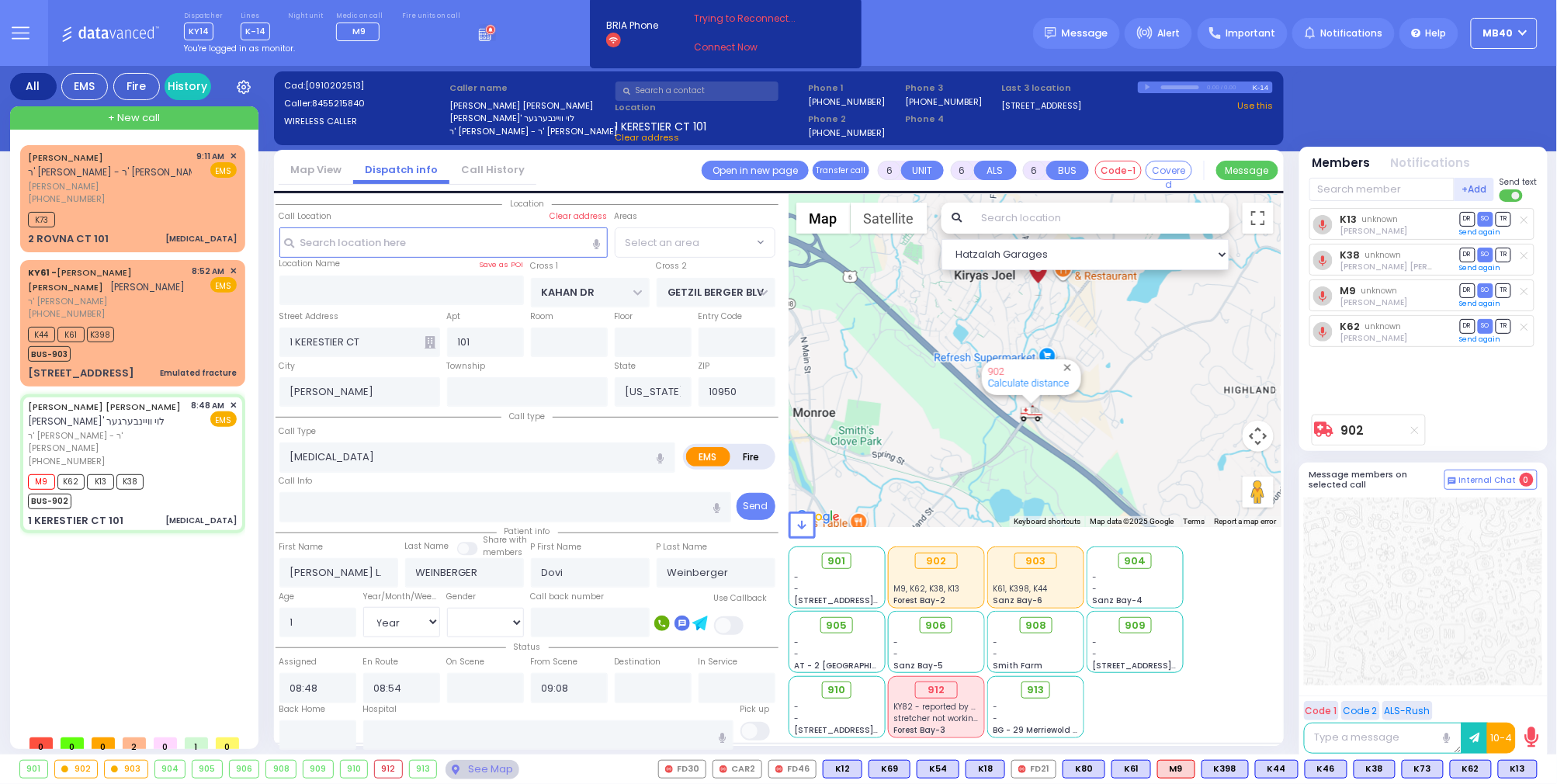
select select "SECTION 4"
select select
radio input "true"
select select "Year"
select select "[DEMOGRAPHIC_DATA]"
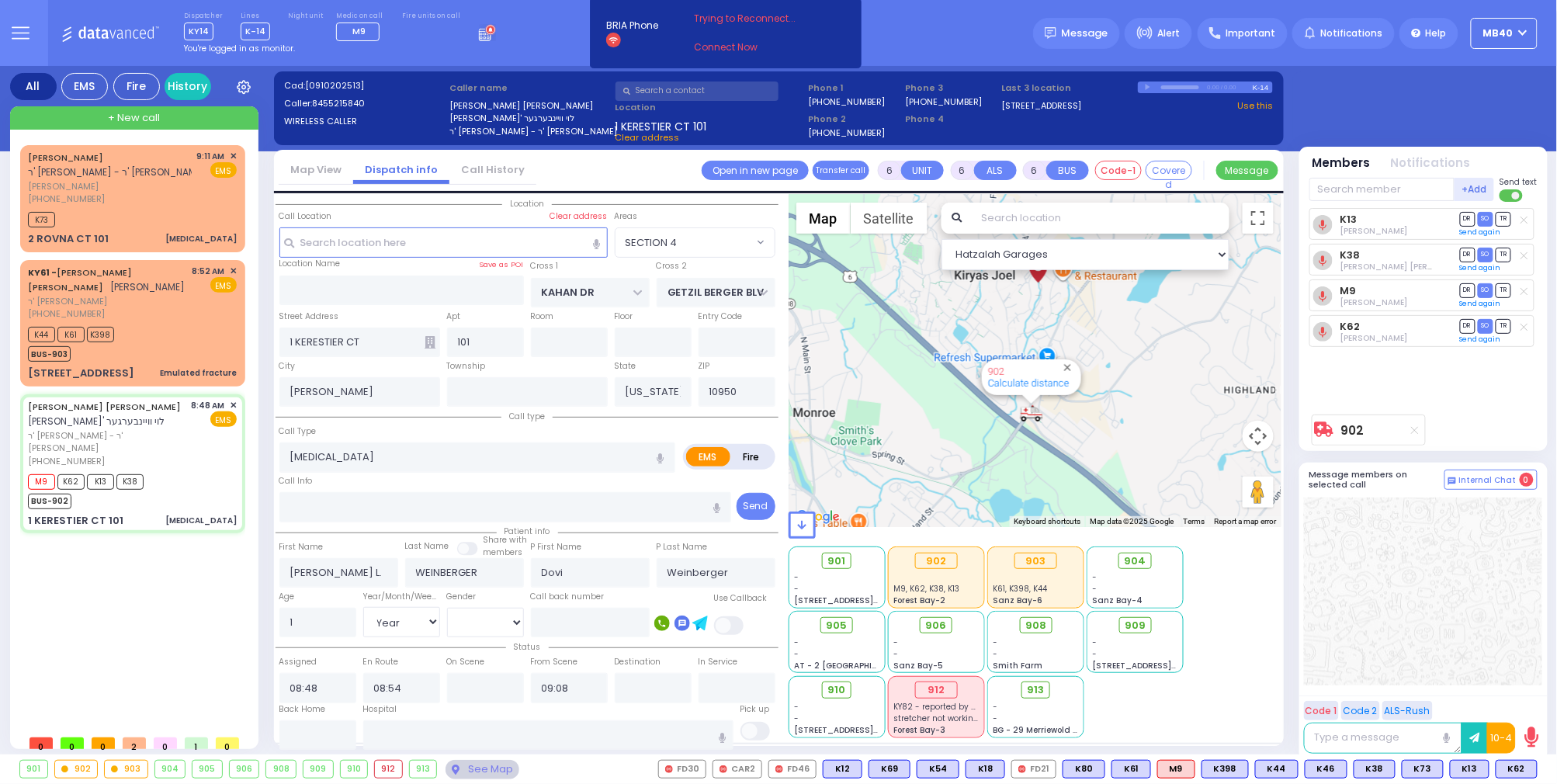
select select "Hatzalah Garages"
select select "SECTION 4"
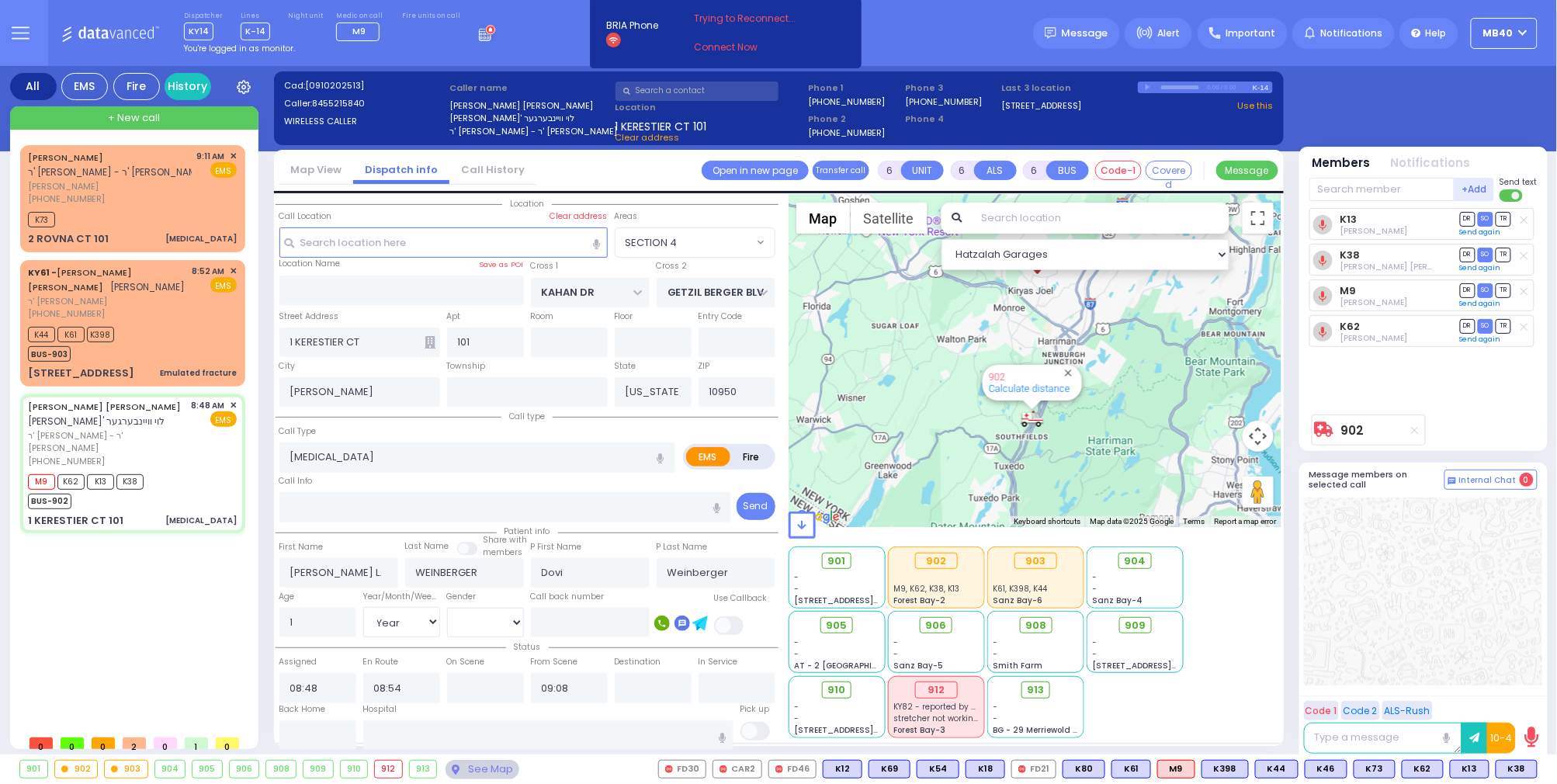
select select
radio input "true"
select select "Year"
select select "[DEMOGRAPHIC_DATA]"
select select "Hatzalah Garages"
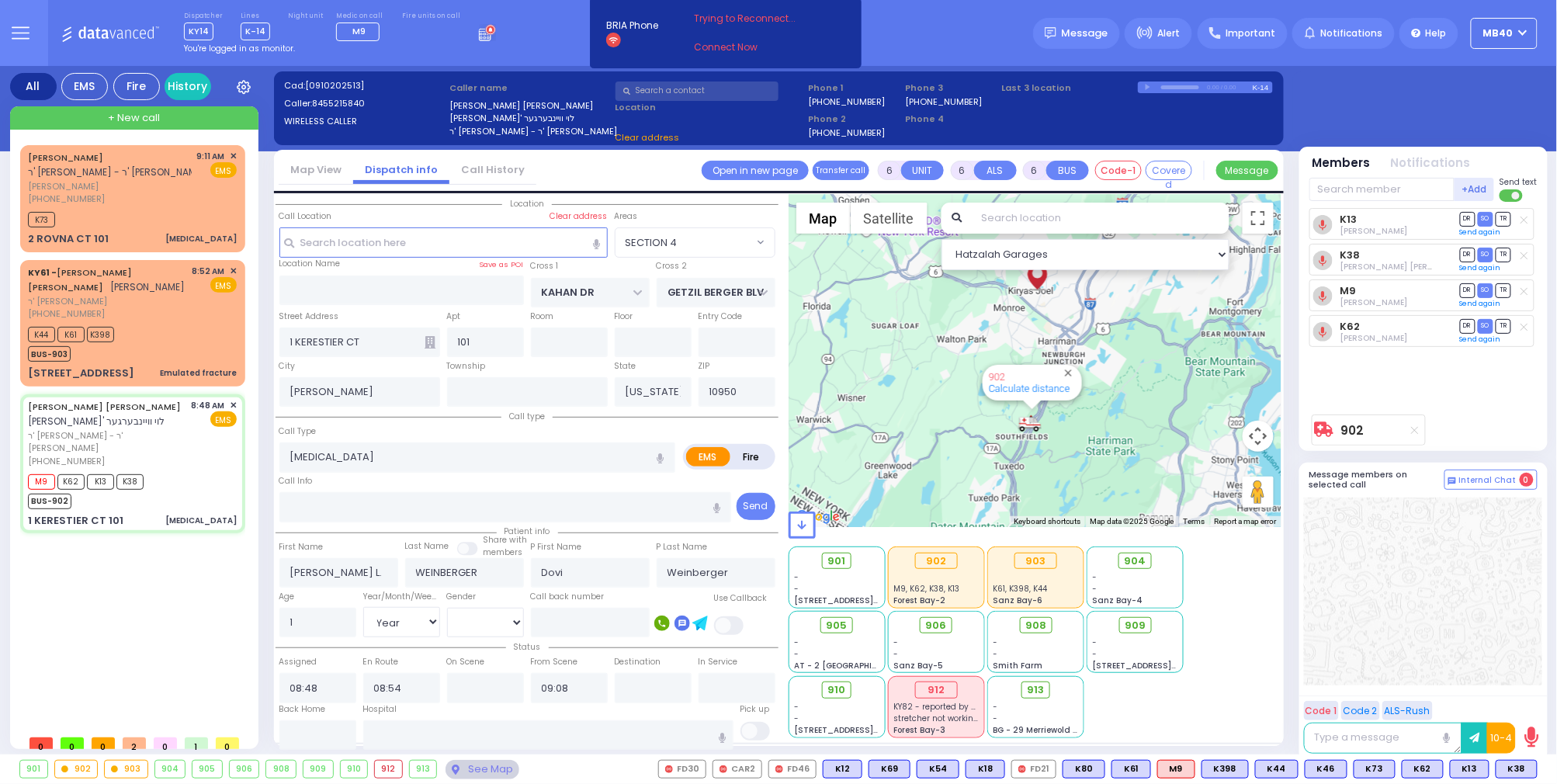
select select "SECTION 4"
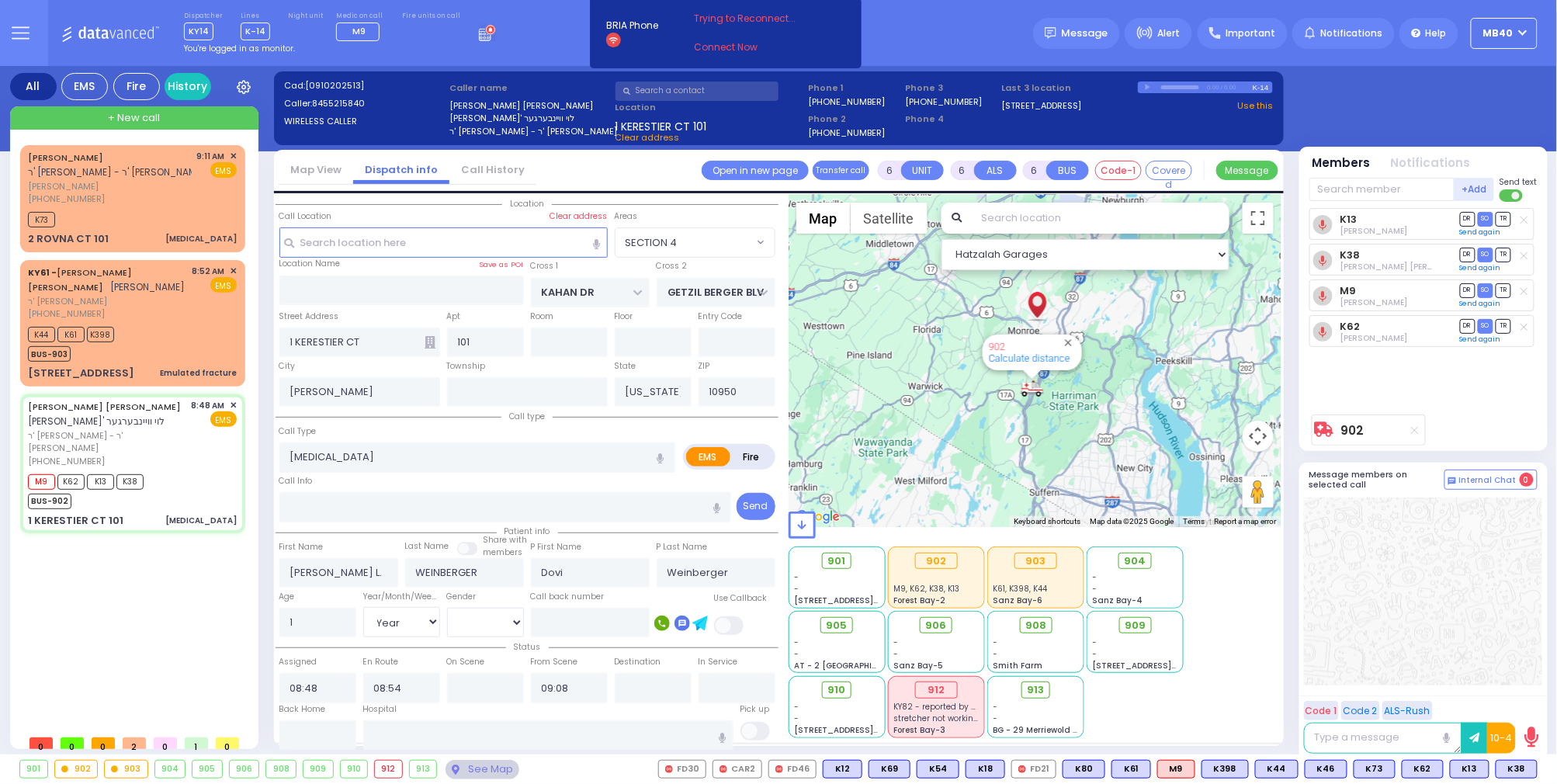
select select
radio input "true"
select select "Year"
select select "[DEMOGRAPHIC_DATA]"
select select "Hatzalah Garages"
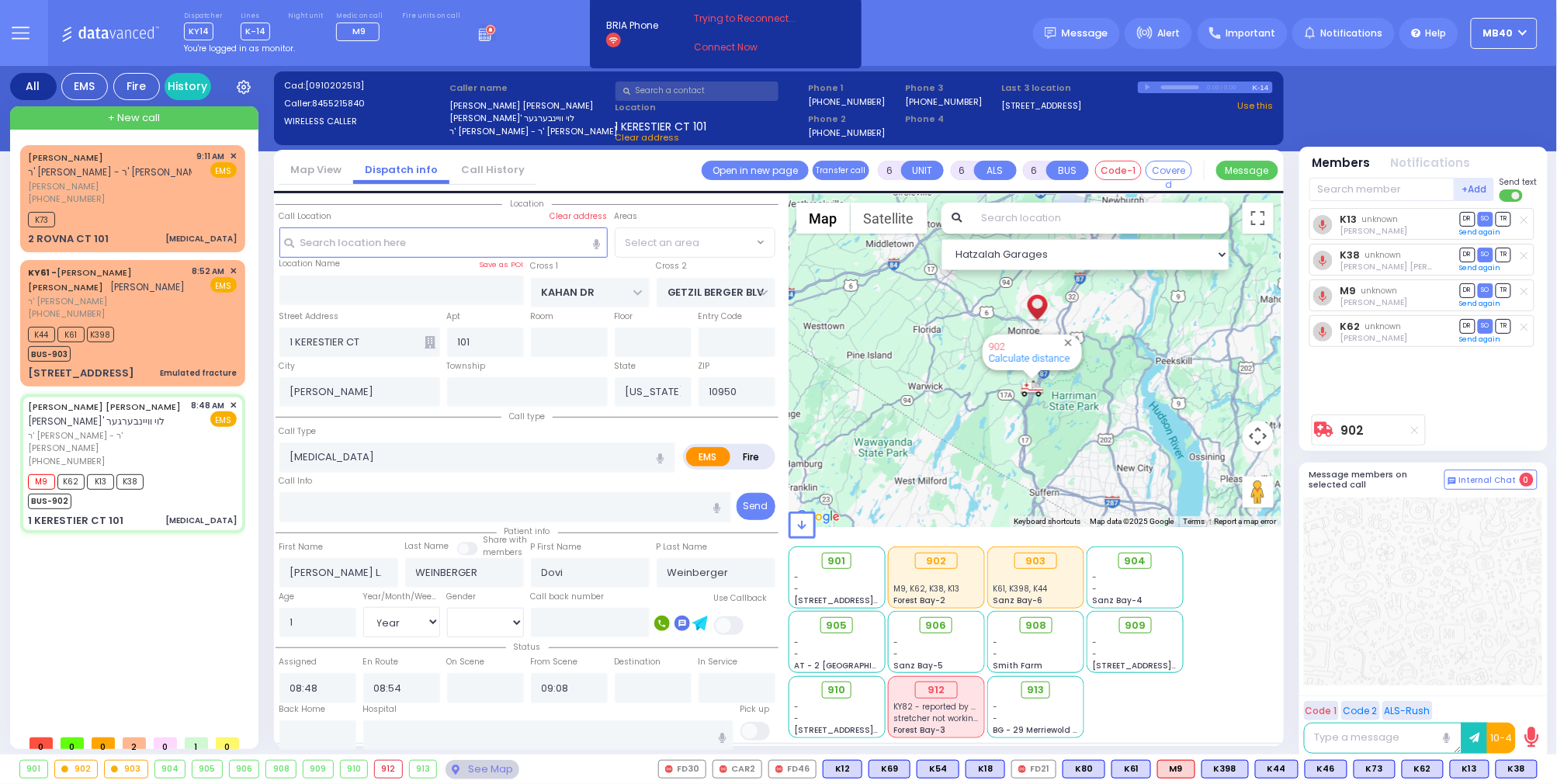
select select "SECTION 4"
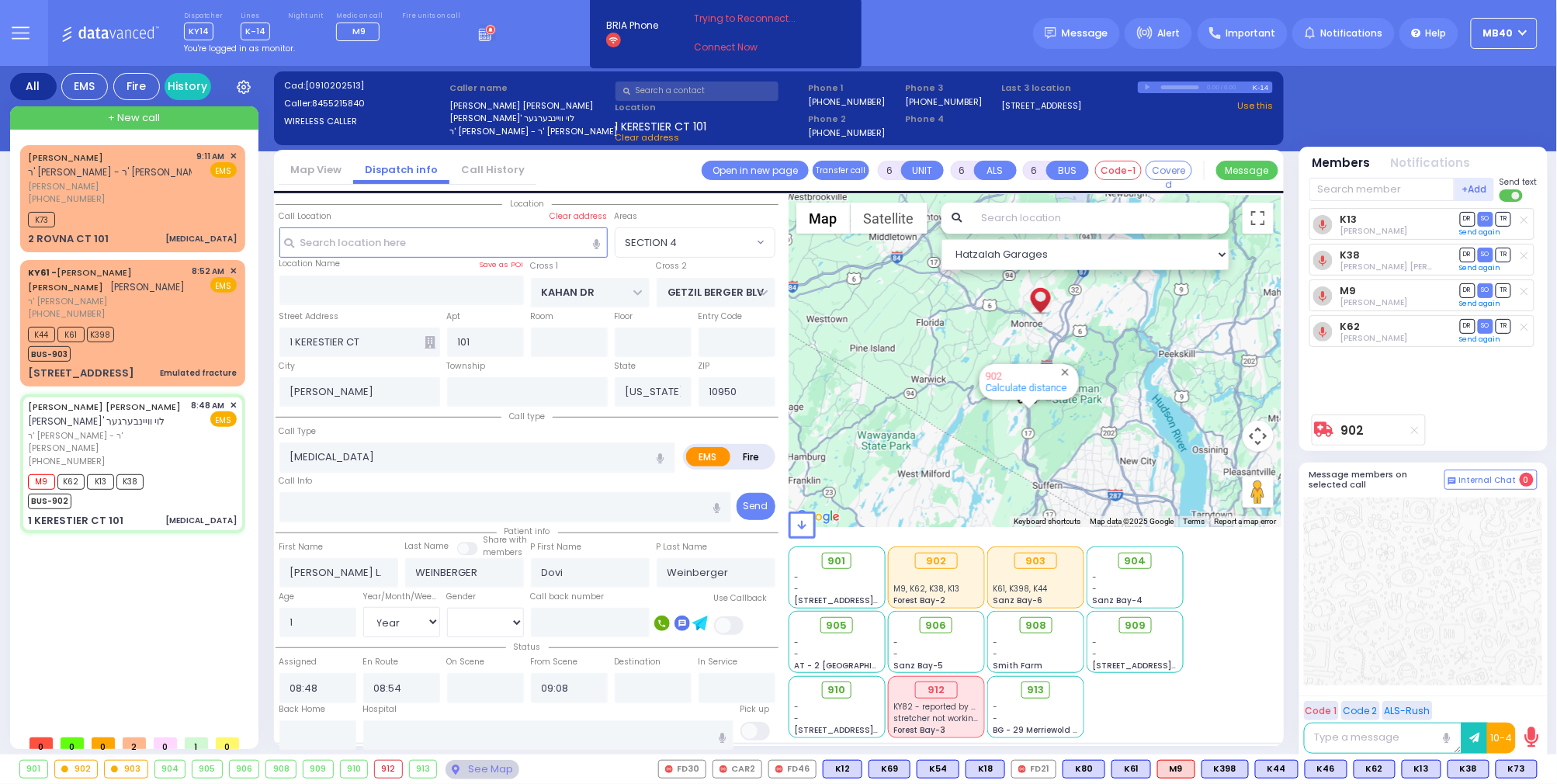
select select
radio input "true"
select select "Year"
select select "[DEMOGRAPHIC_DATA]"
radio input "true"
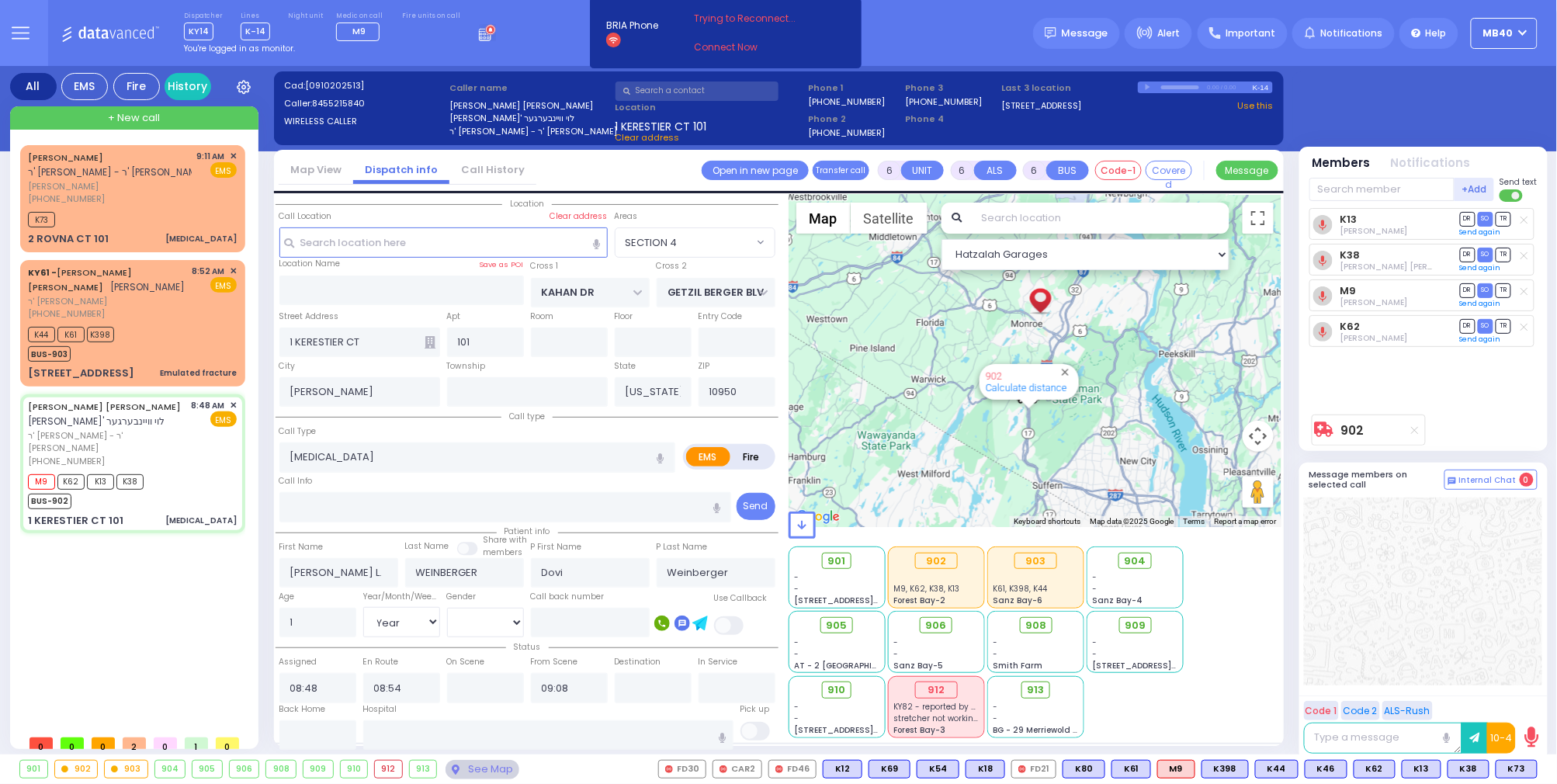
select select "Year"
select select "[DEMOGRAPHIC_DATA]"
select select "SECTION 4"
select select "Hatzalah Garages"
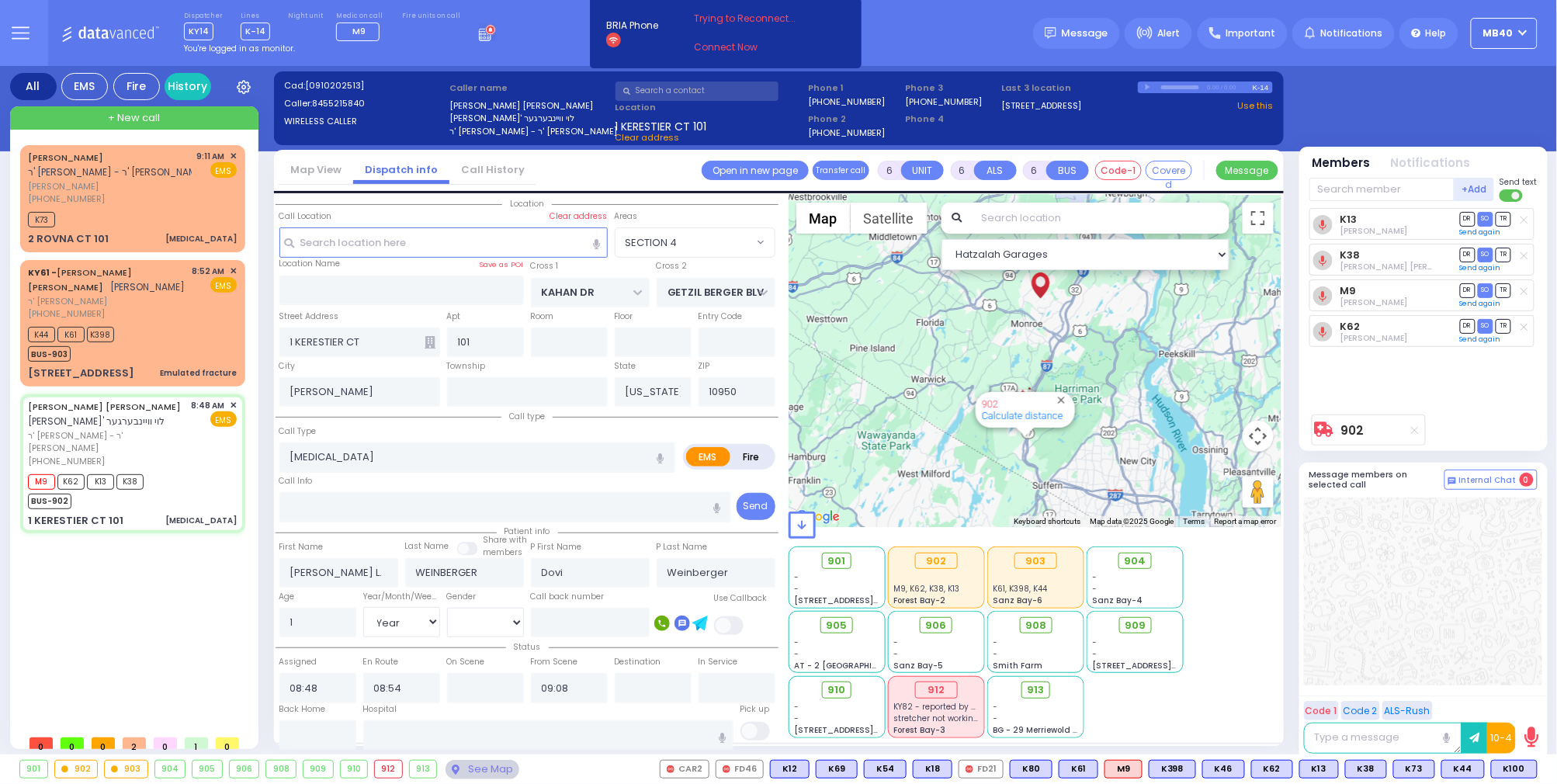
select select
radio input "true"
select select "Year"
select select "[DEMOGRAPHIC_DATA]"
radio input "true"
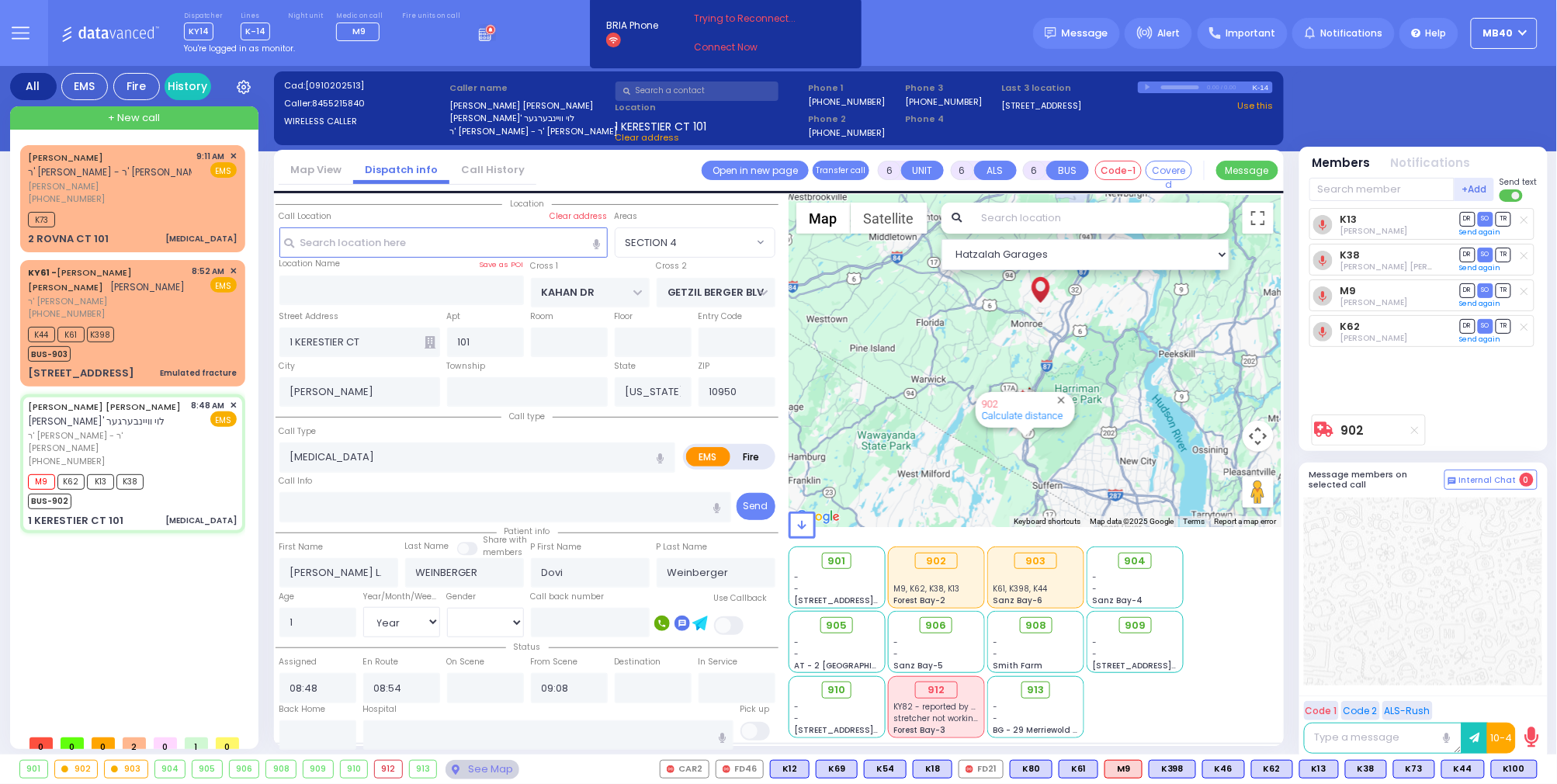
select select "Year"
select select "[DEMOGRAPHIC_DATA]"
select select "SECTION 4"
select select "Hatzalah Garages"
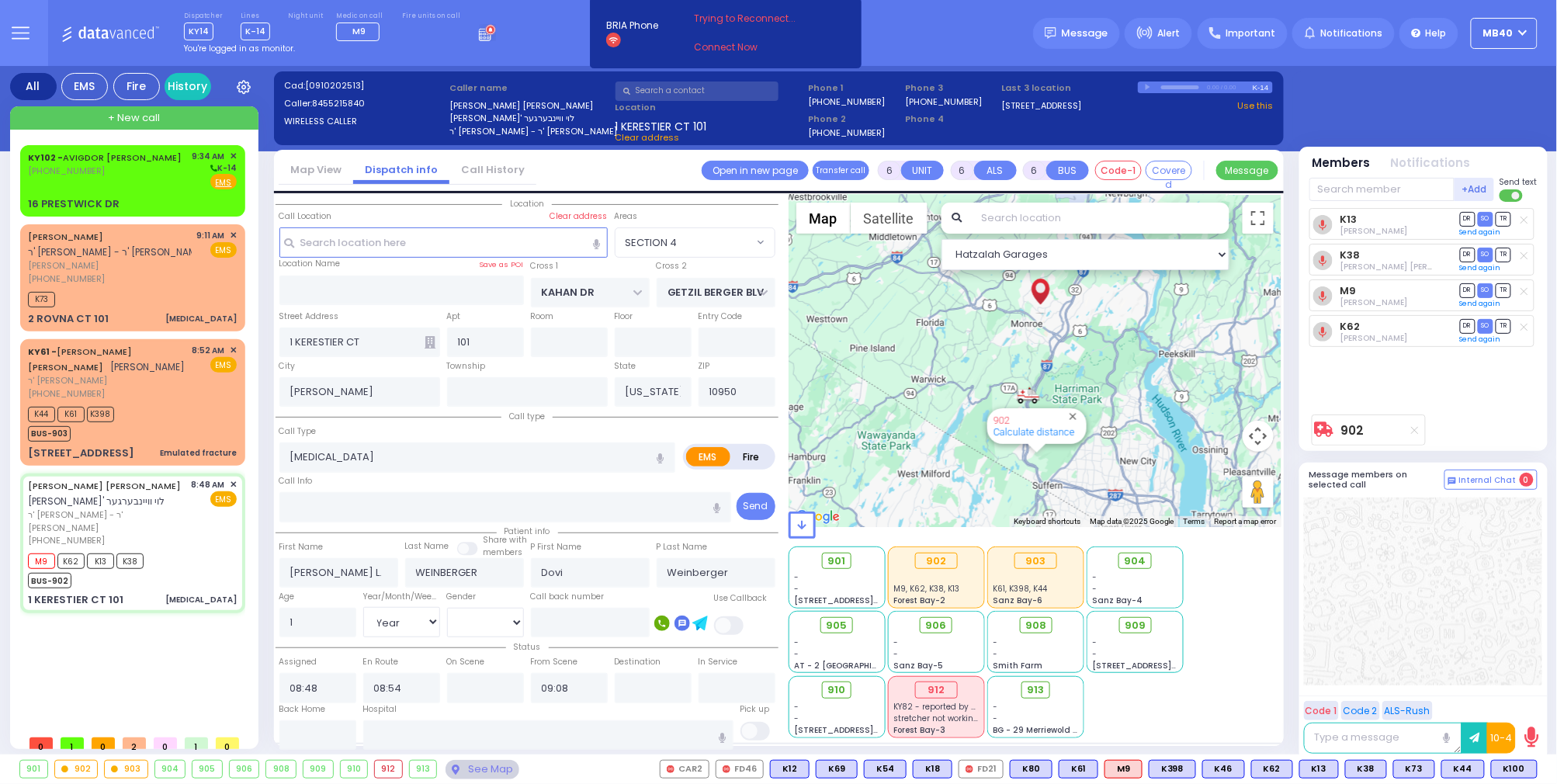
select select
radio input "true"
select select "Year"
select select "[DEMOGRAPHIC_DATA]"
type input "08:57"
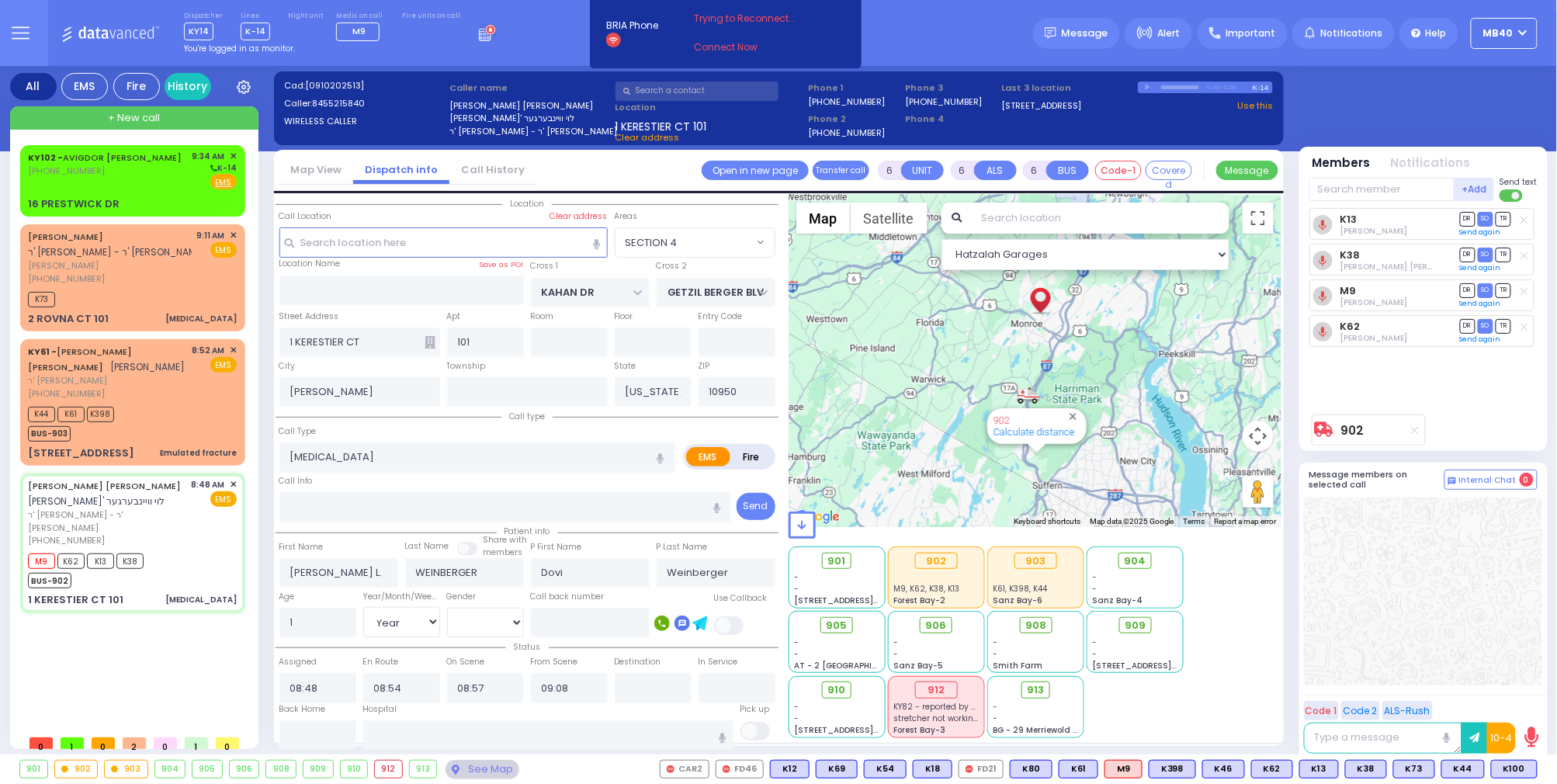
radio input "true"
select select "Year"
select select "[DEMOGRAPHIC_DATA]"
select select "SECTION 4"
select select "Hatzalah Garages"
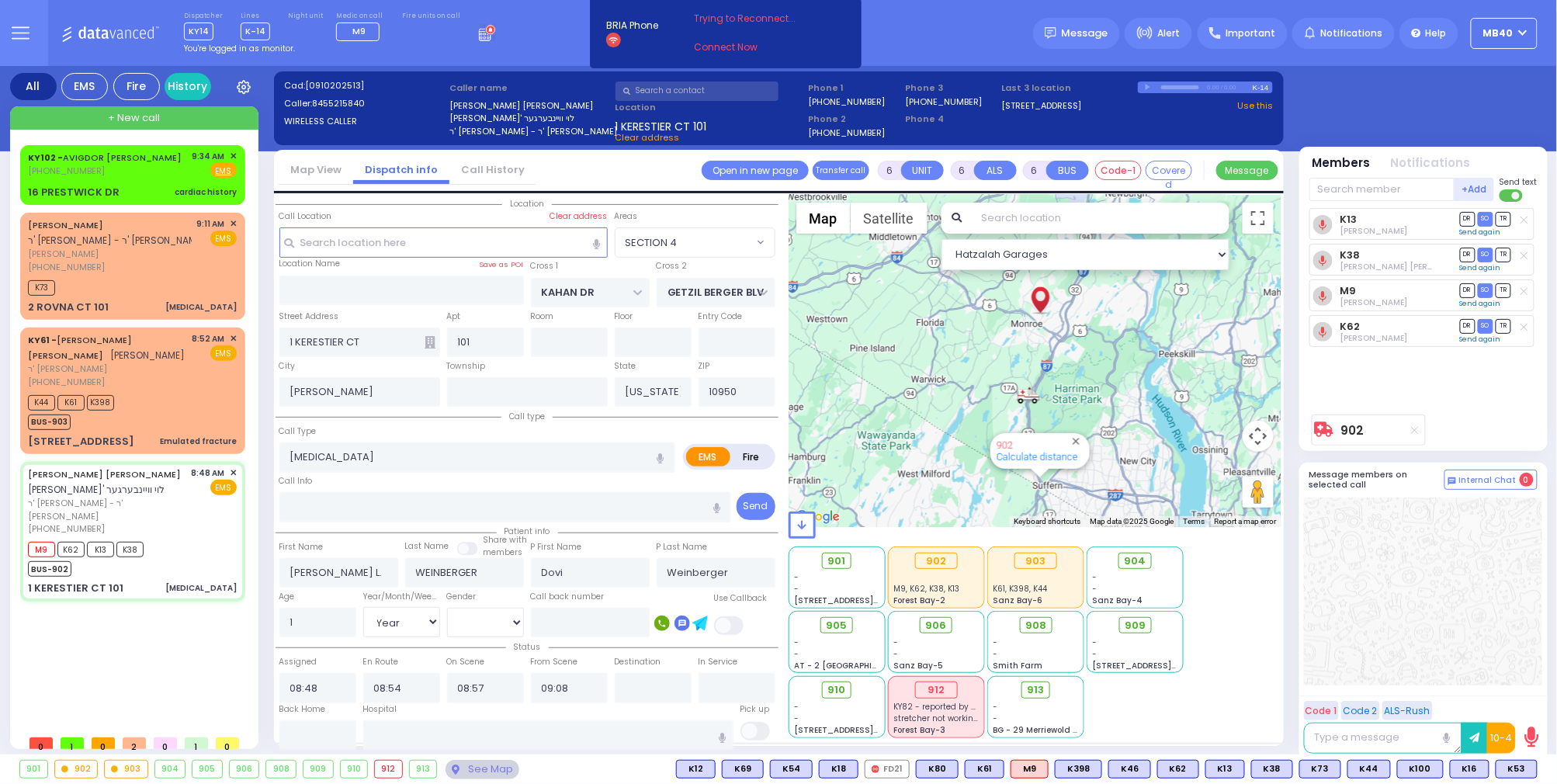
select select
radio input "true"
select select "Year"
select select "[DEMOGRAPHIC_DATA]"
radio input "true"
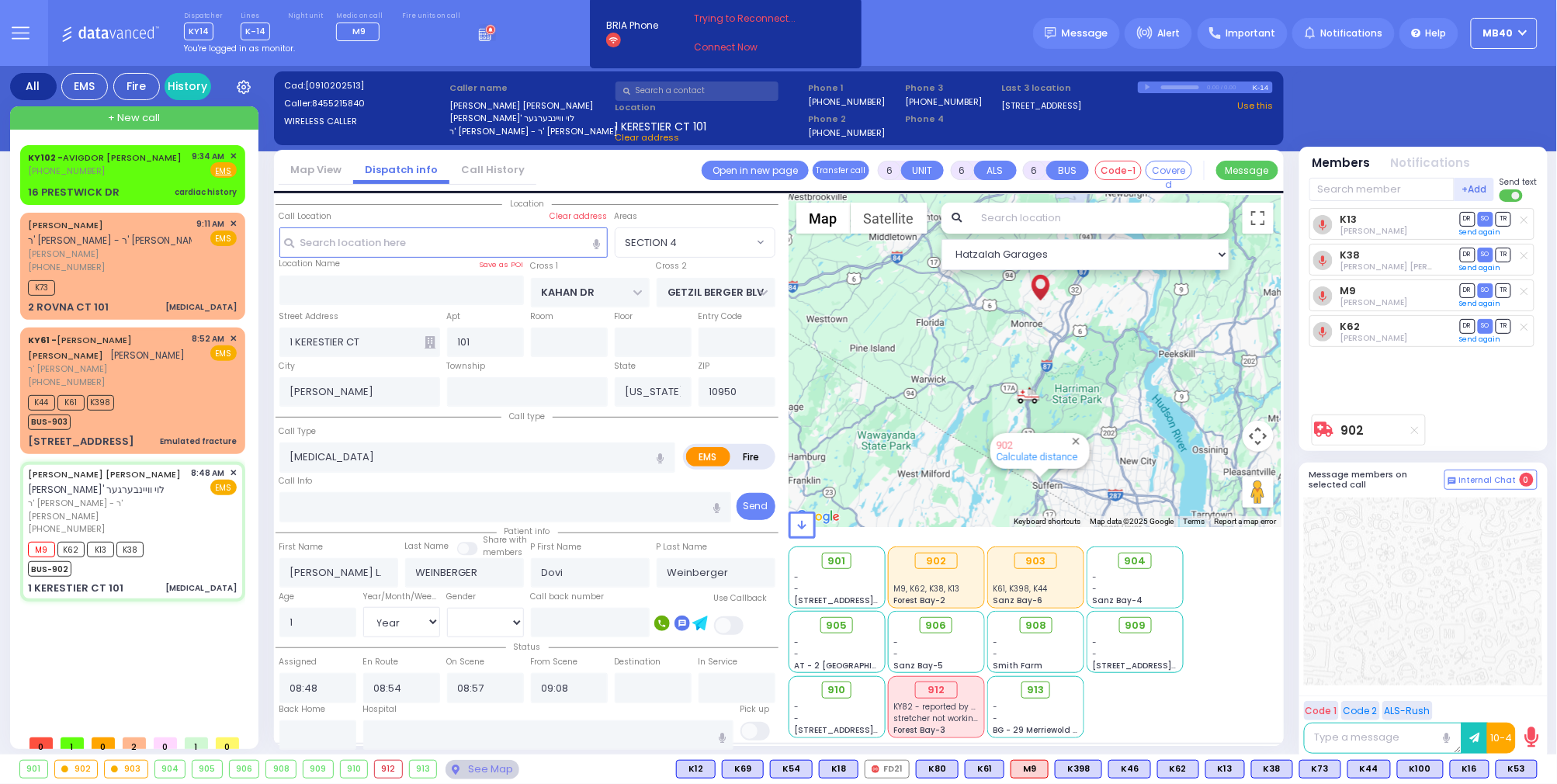
select select "Year"
select select "[DEMOGRAPHIC_DATA]"
radio input "true"
select select "Year"
select select "[DEMOGRAPHIC_DATA]"
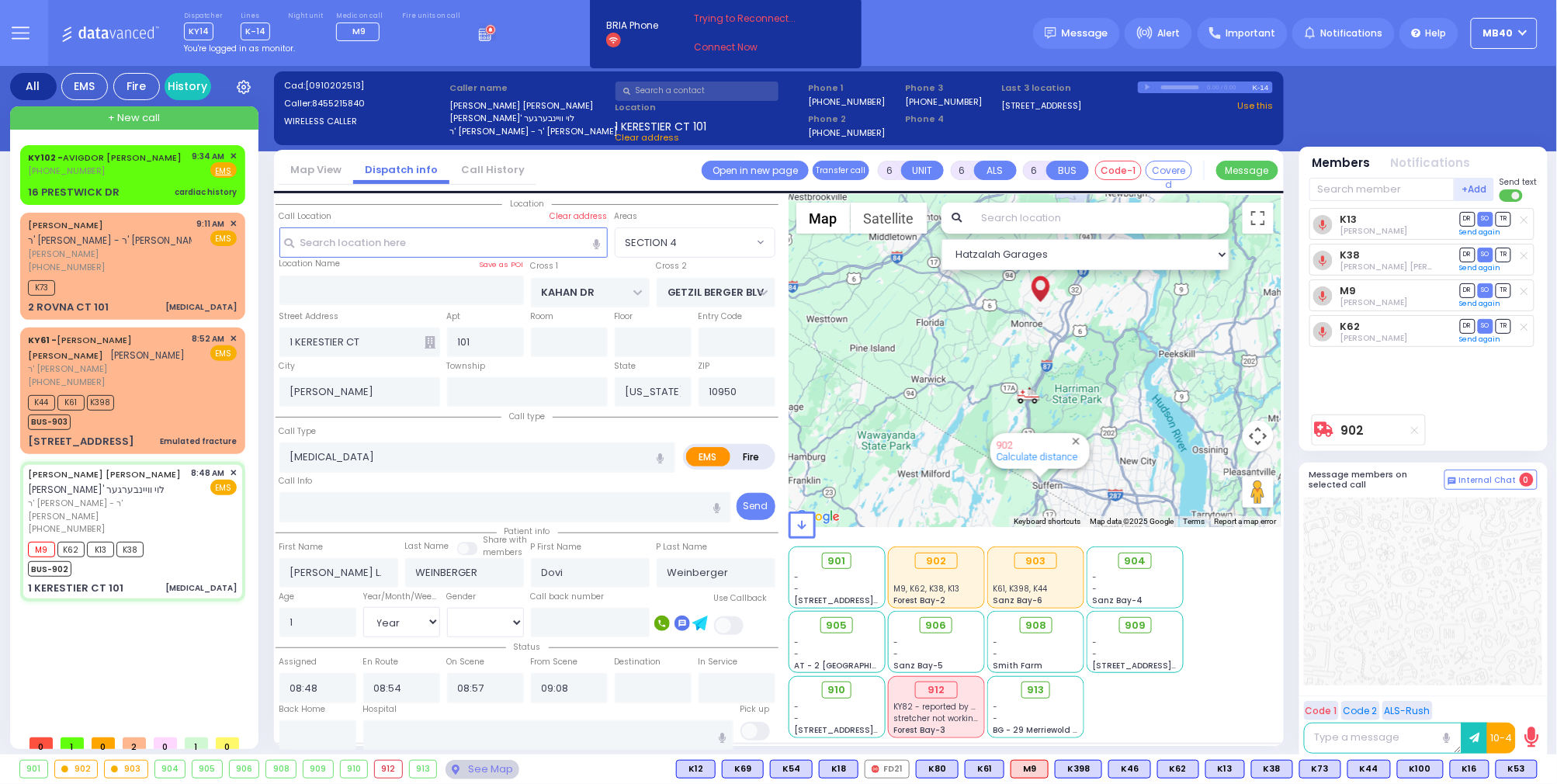
select select "SECTION 4"
select select "Hatzalah Garages"
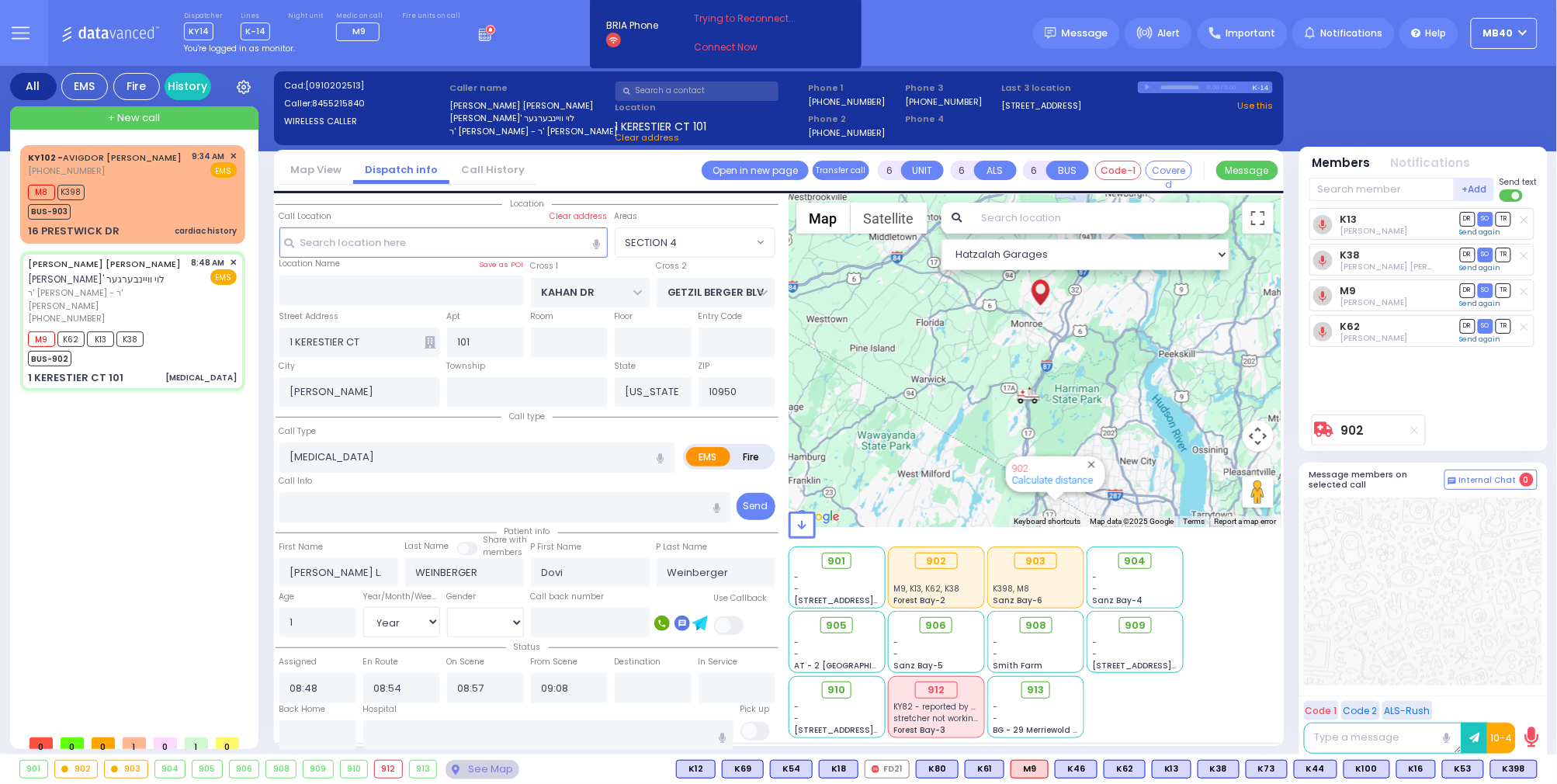
select select
radio input "true"
select select "Year"
select select "[DEMOGRAPHIC_DATA]"
select select
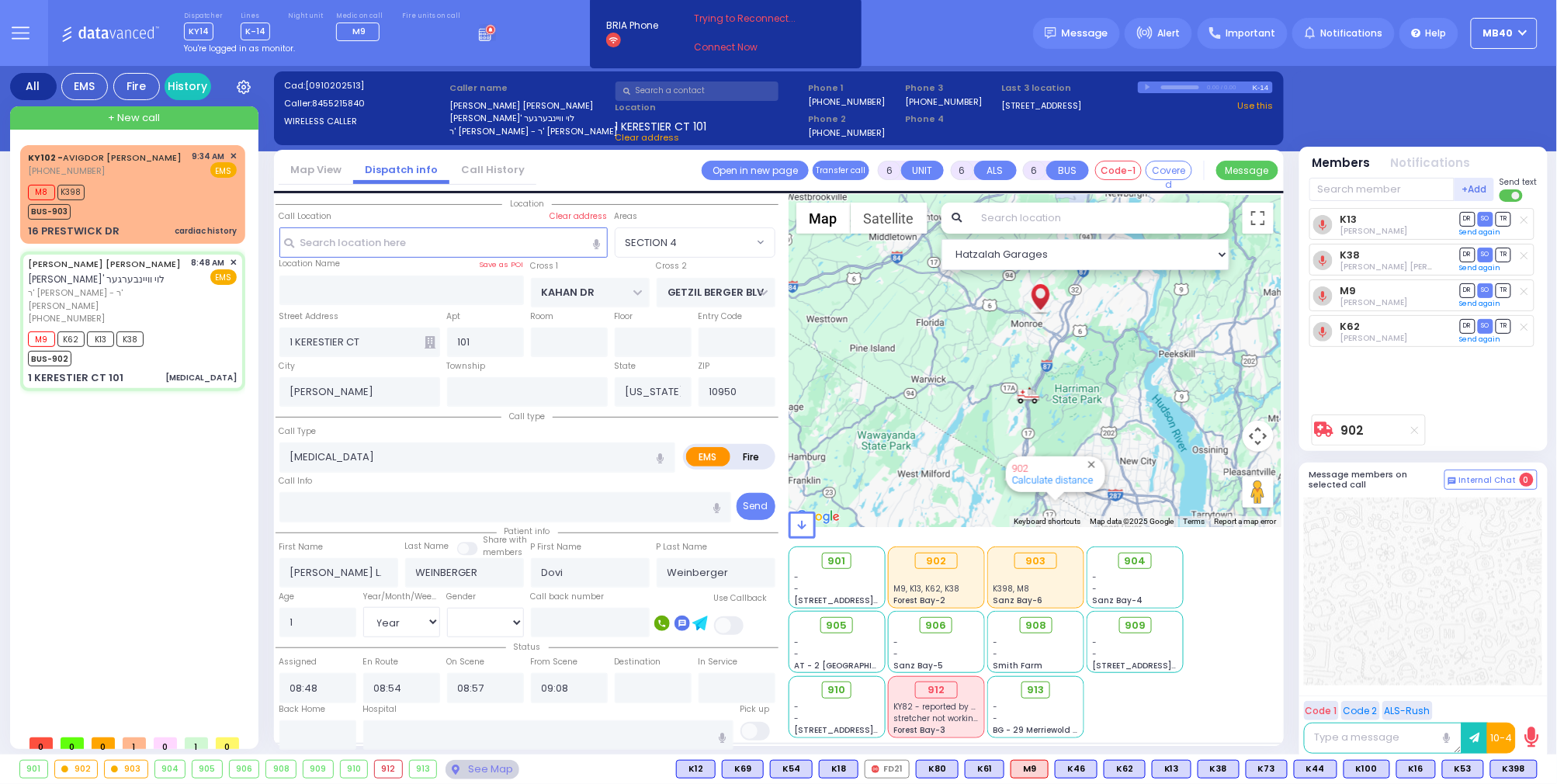
radio input "true"
select select "Year"
select select "[DEMOGRAPHIC_DATA]"
radio input "true"
select select "Year"
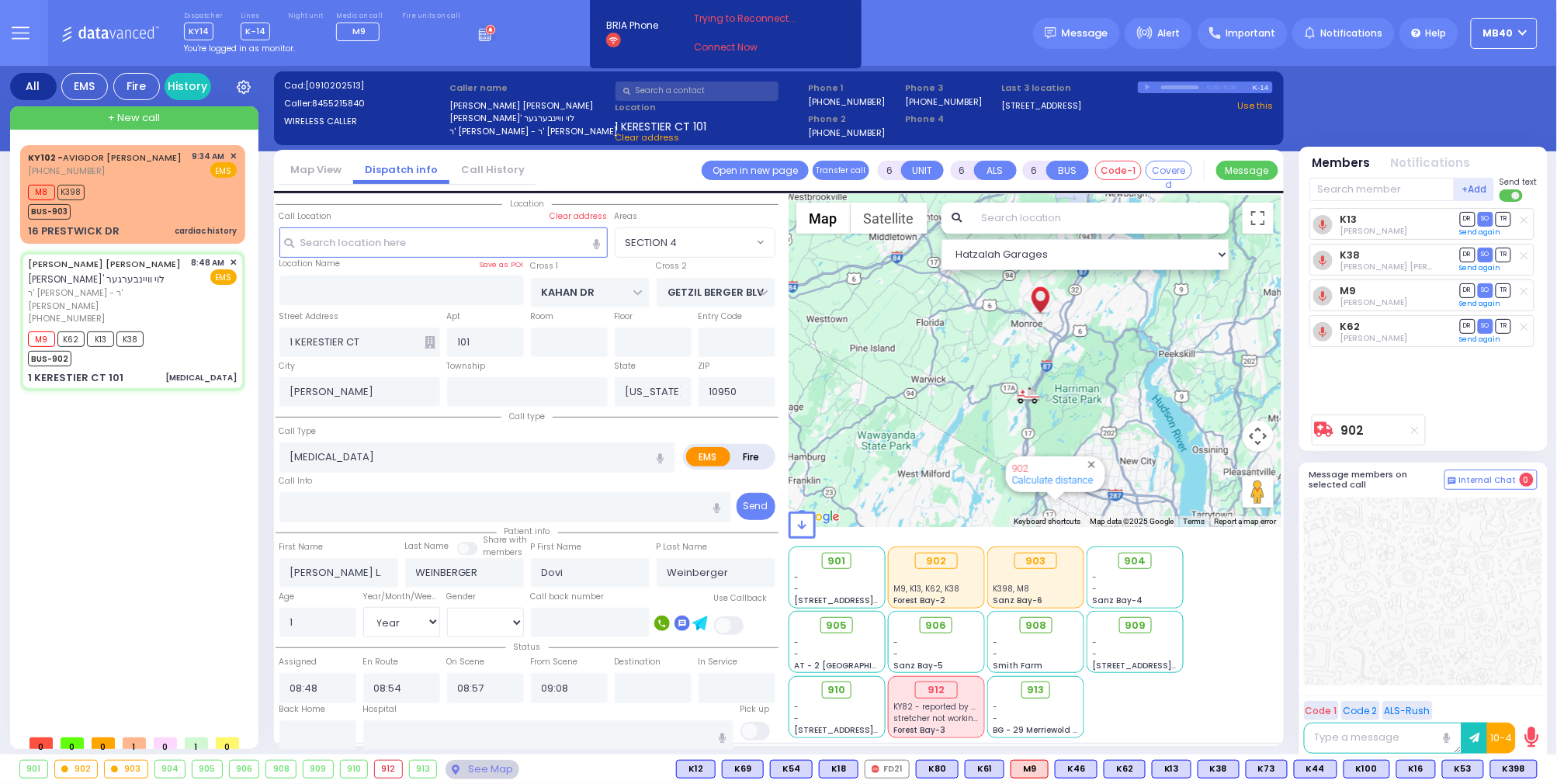
select select "[DEMOGRAPHIC_DATA]"
radio input "true"
select select "Year"
select select "[DEMOGRAPHIC_DATA]"
radio input "true"
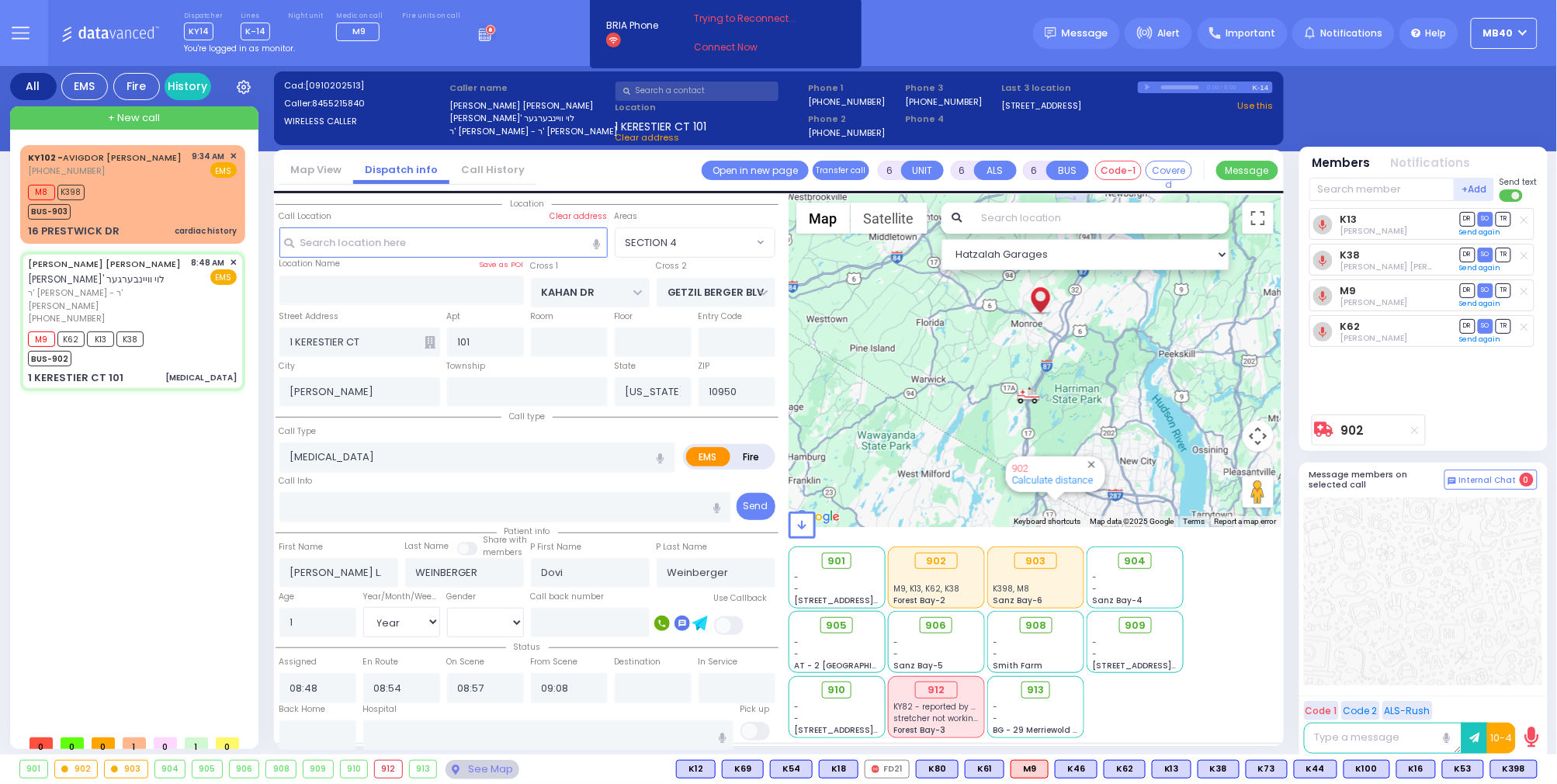
select select "Year"
select select "[DEMOGRAPHIC_DATA]"
radio input "true"
select select "Year"
select select "[DEMOGRAPHIC_DATA]"
